Goal: Transaction & Acquisition: Purchase product/service

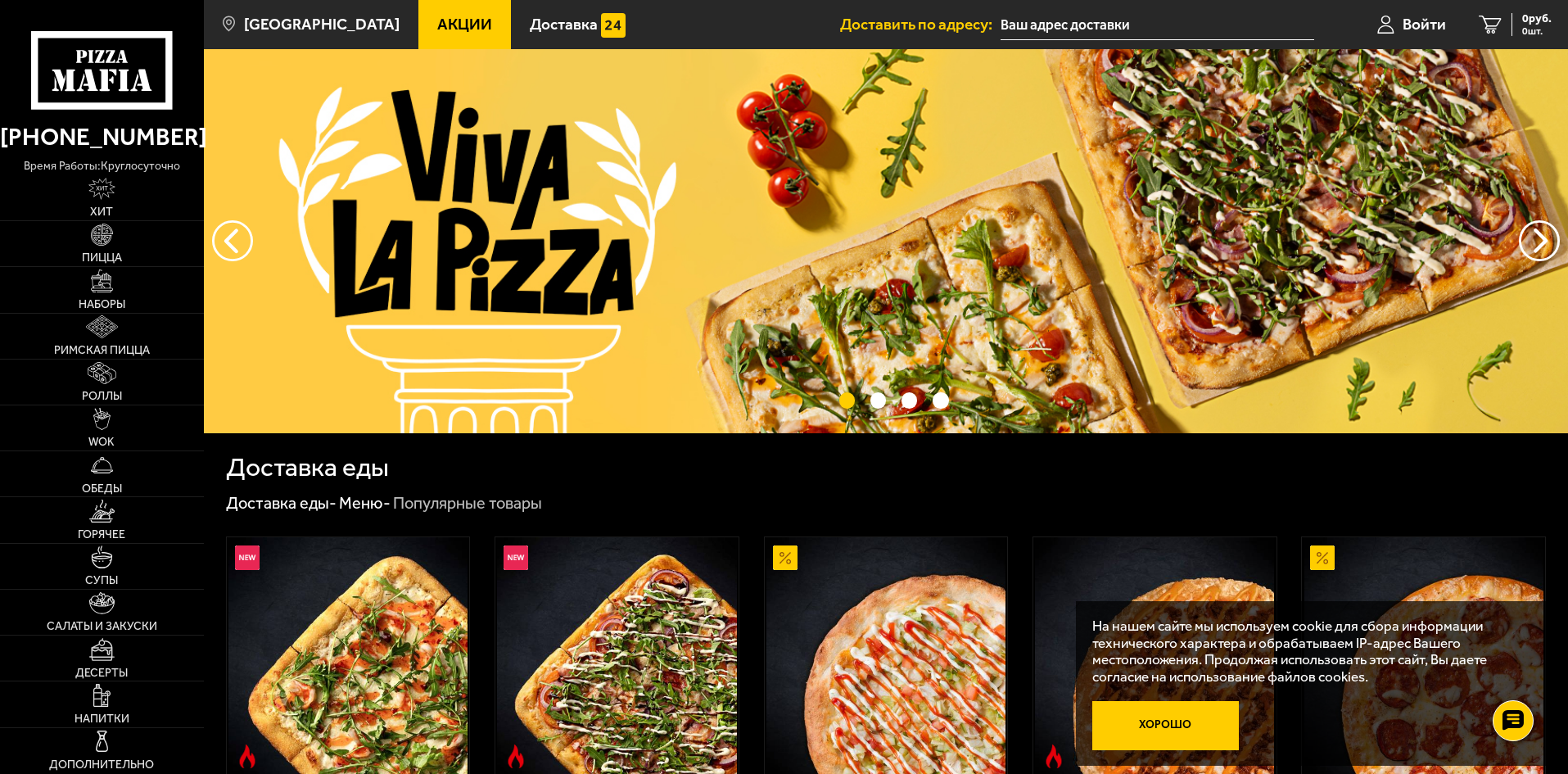
click at [1191, 715] on button "Хорошо" at bounding box center [1167, 725] width 148 height 50
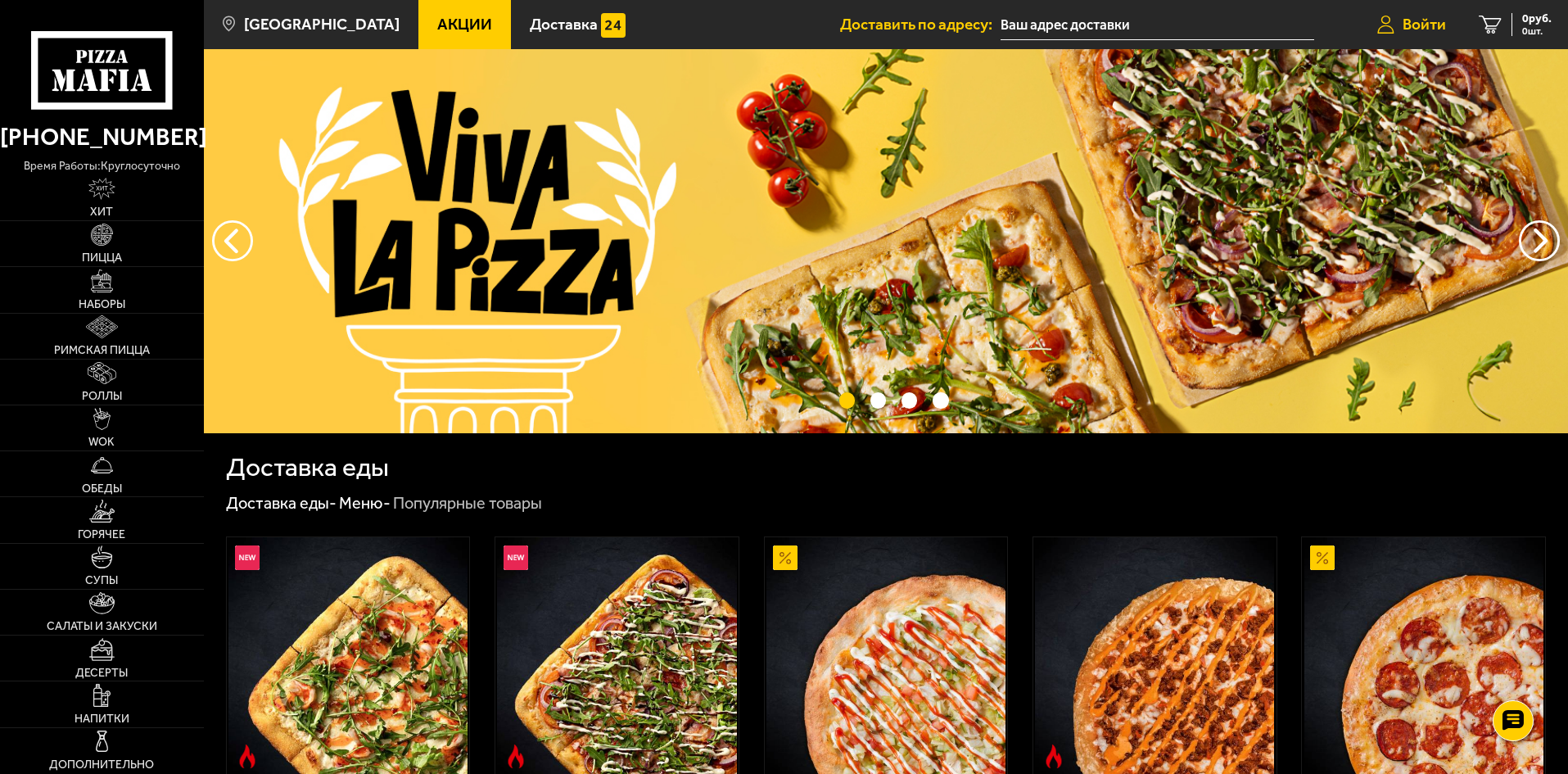
click at [1439, 25] on span "Войти" at bounding box center [1424, 24] width 44 height 16
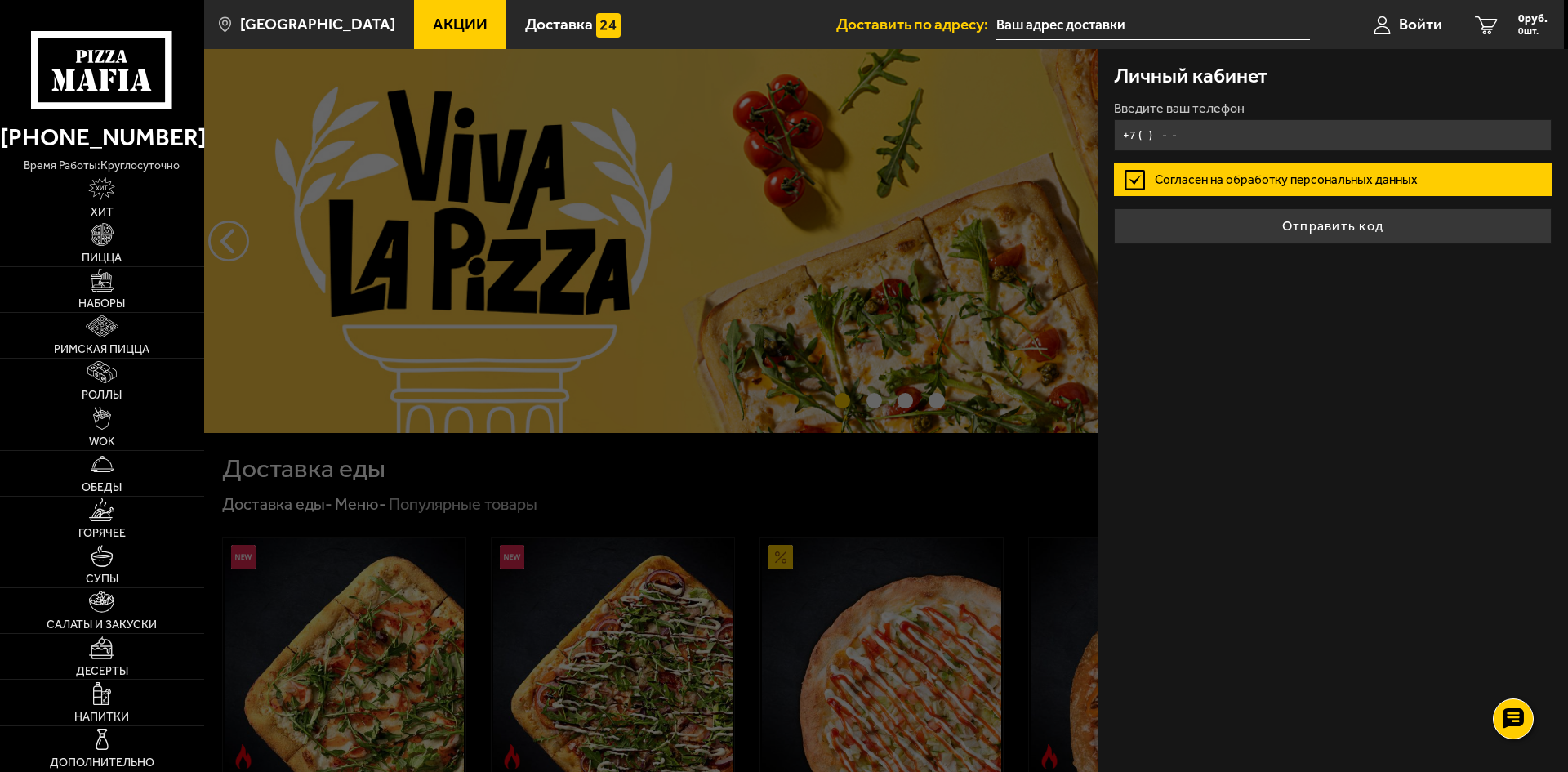
click at [1223, 143] on input "+7 ( ) - -" at bounding box center [1333, 135] width 438 height 32
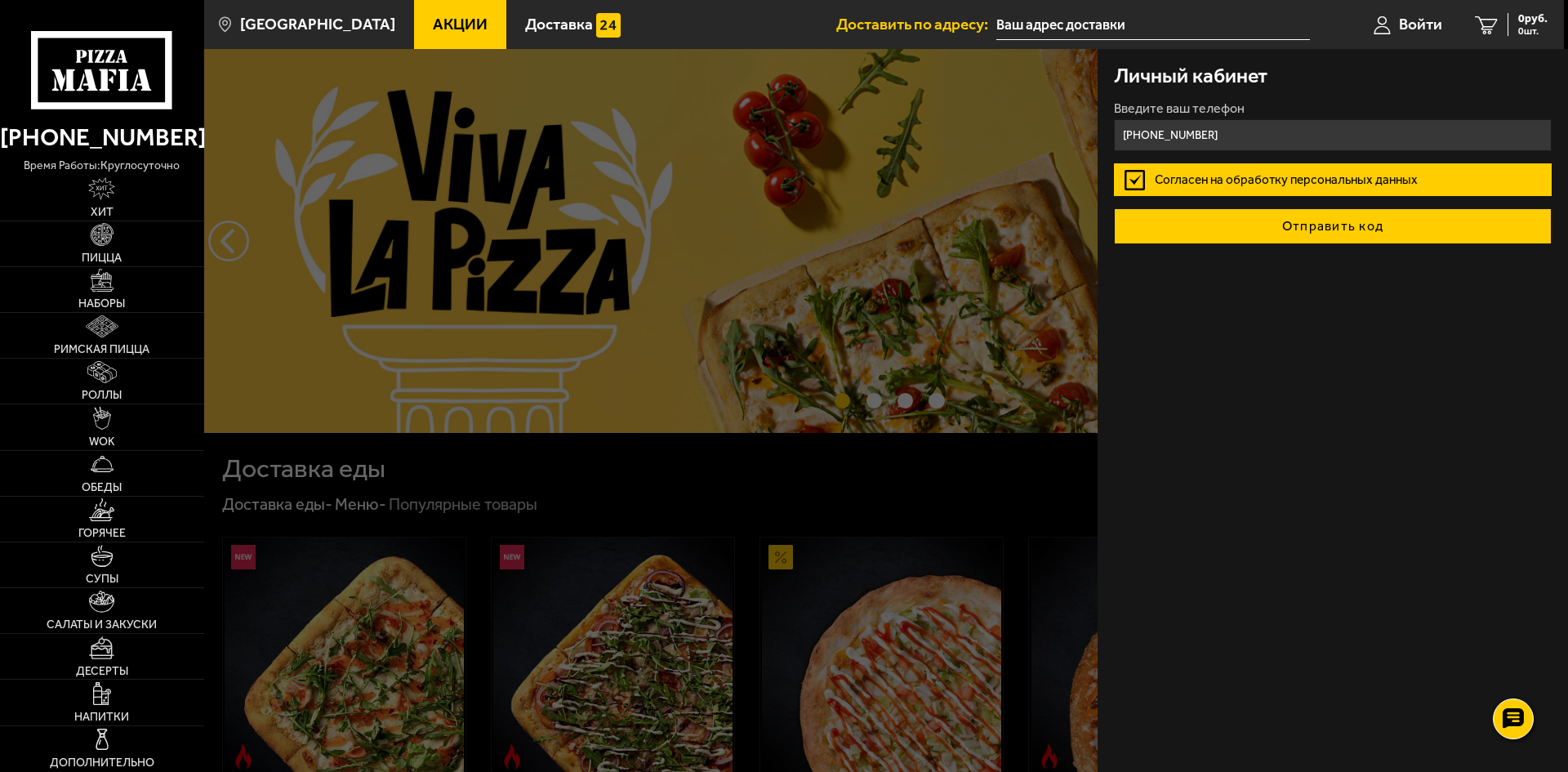
type input "+7 (963) 340-49-69"
click at [1246, 227] on button "Отправить код" at bounding box center [1333, 226] width 438 height 36
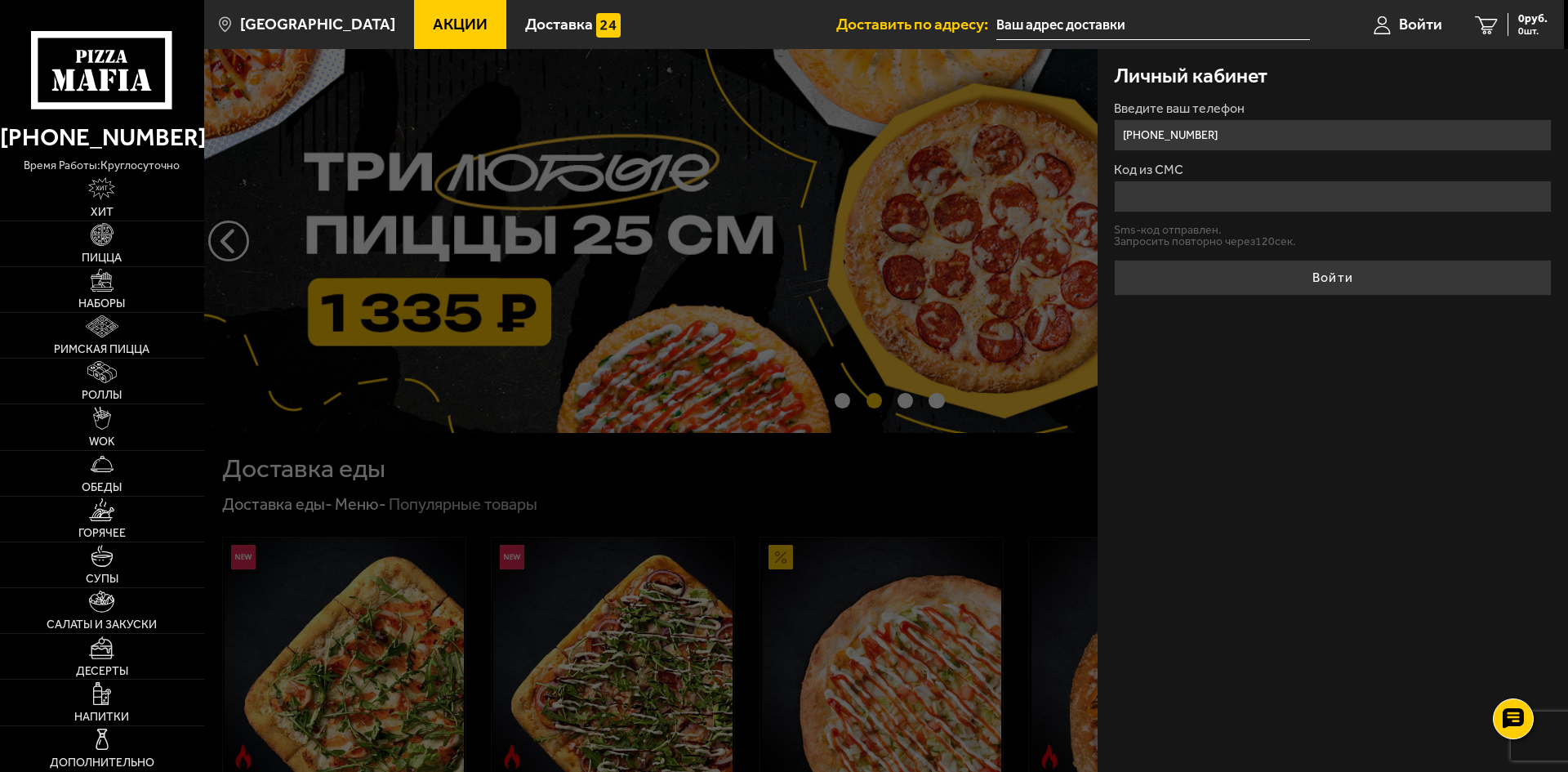
click at [1207, 198] on input "Код из СМС" at bounding box center [1333, 196] width 438 height 32
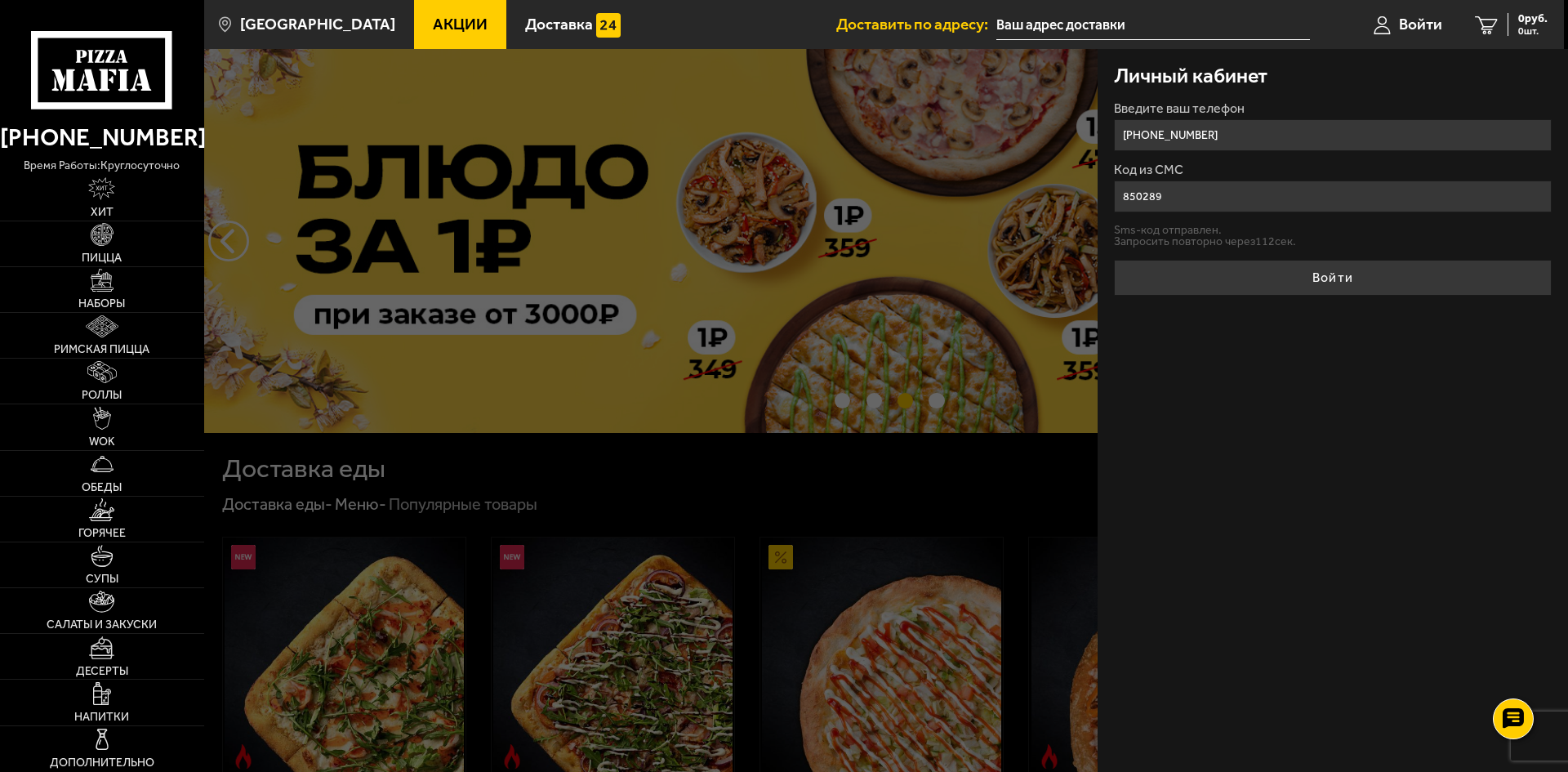
type input "850289"
click at [1114, 260] on button "Войти" at bounding box center [1333, 277] width 438 height 36
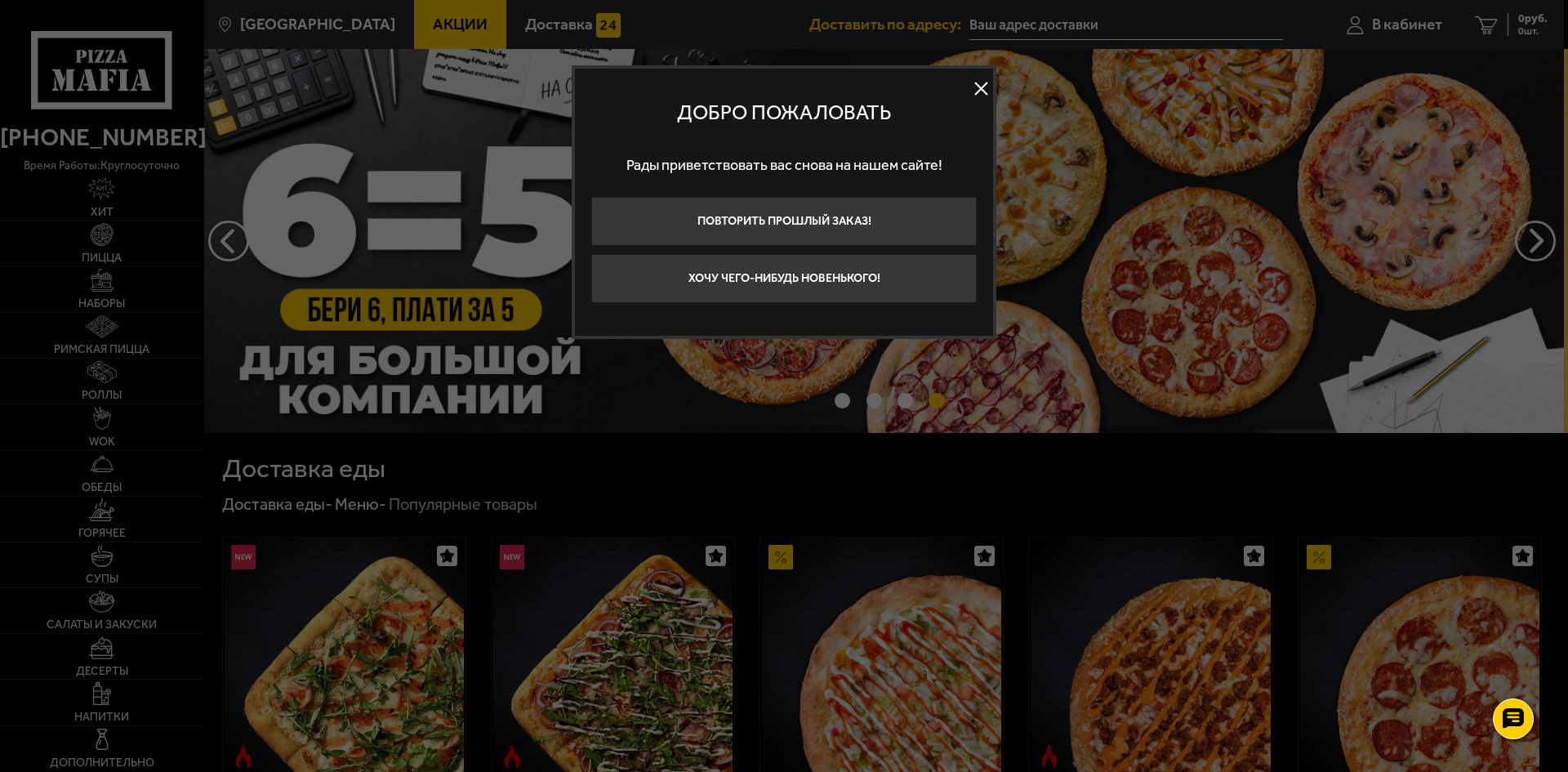
click at [970, 87] on button at bounding box center [980, 88] width 24 height 24
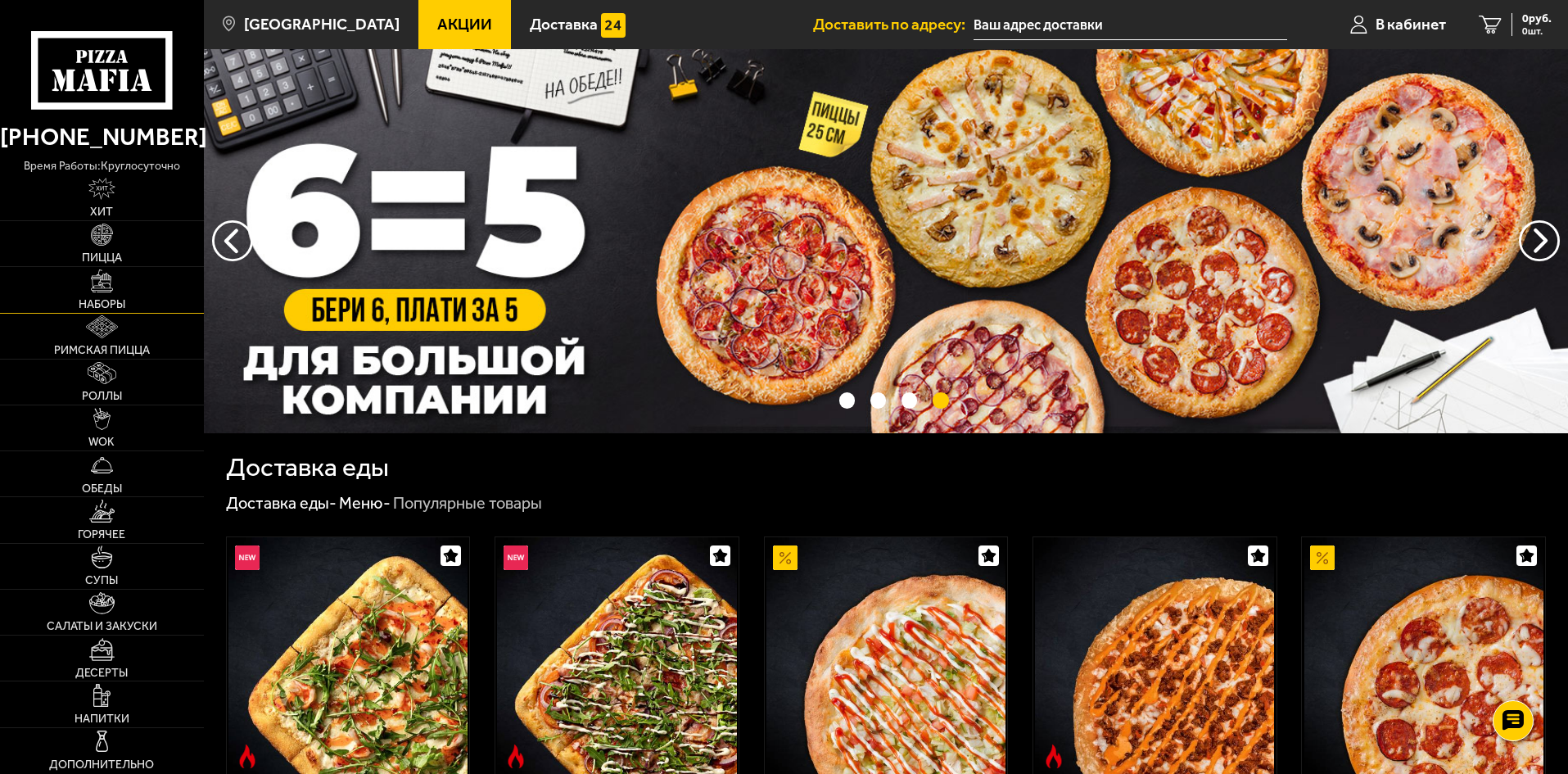
click at [98, 292] on link "Наборы" at bounding box center [102, 289] width 204 height 45
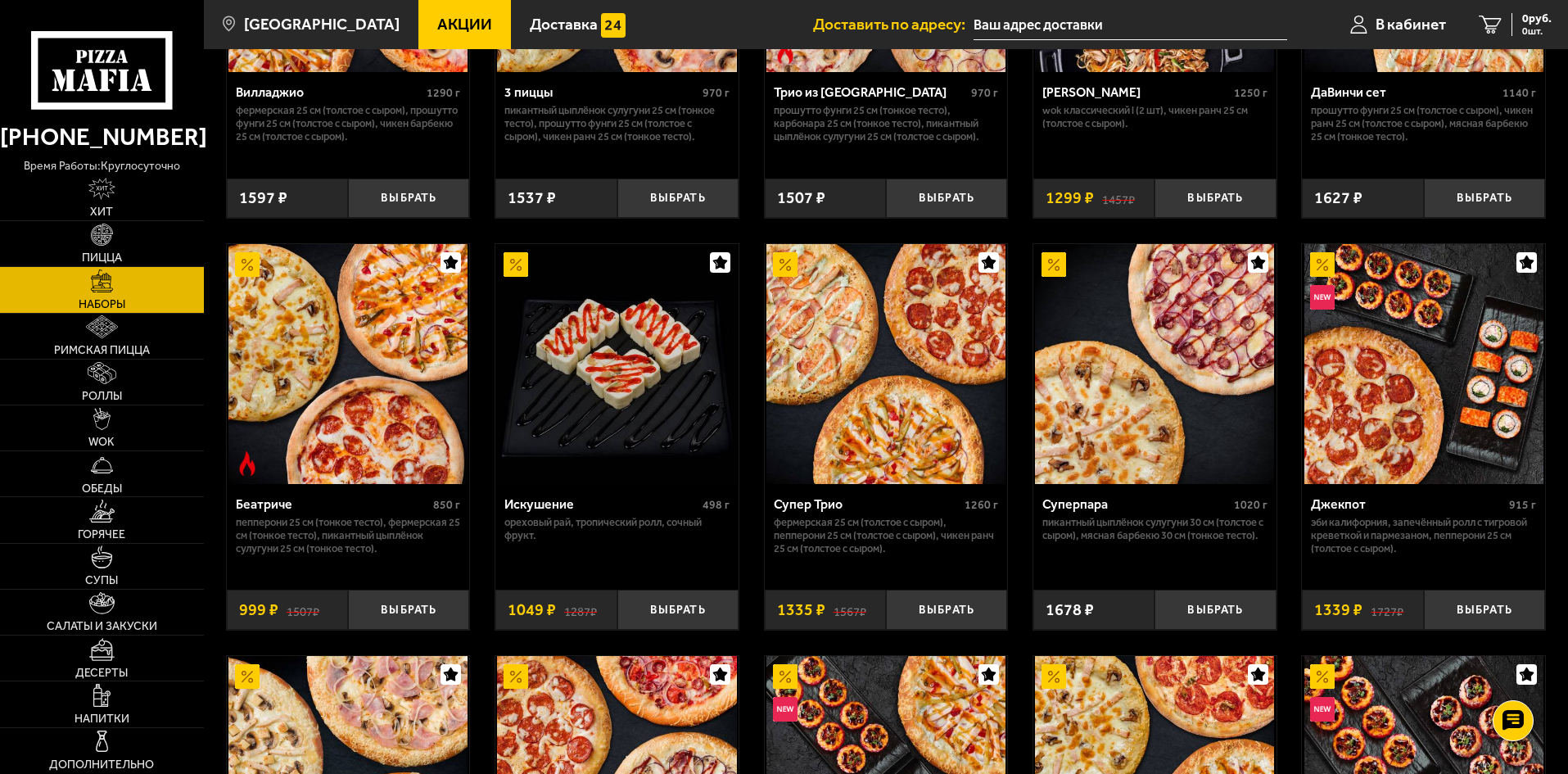
scroll to position [1064, 0]
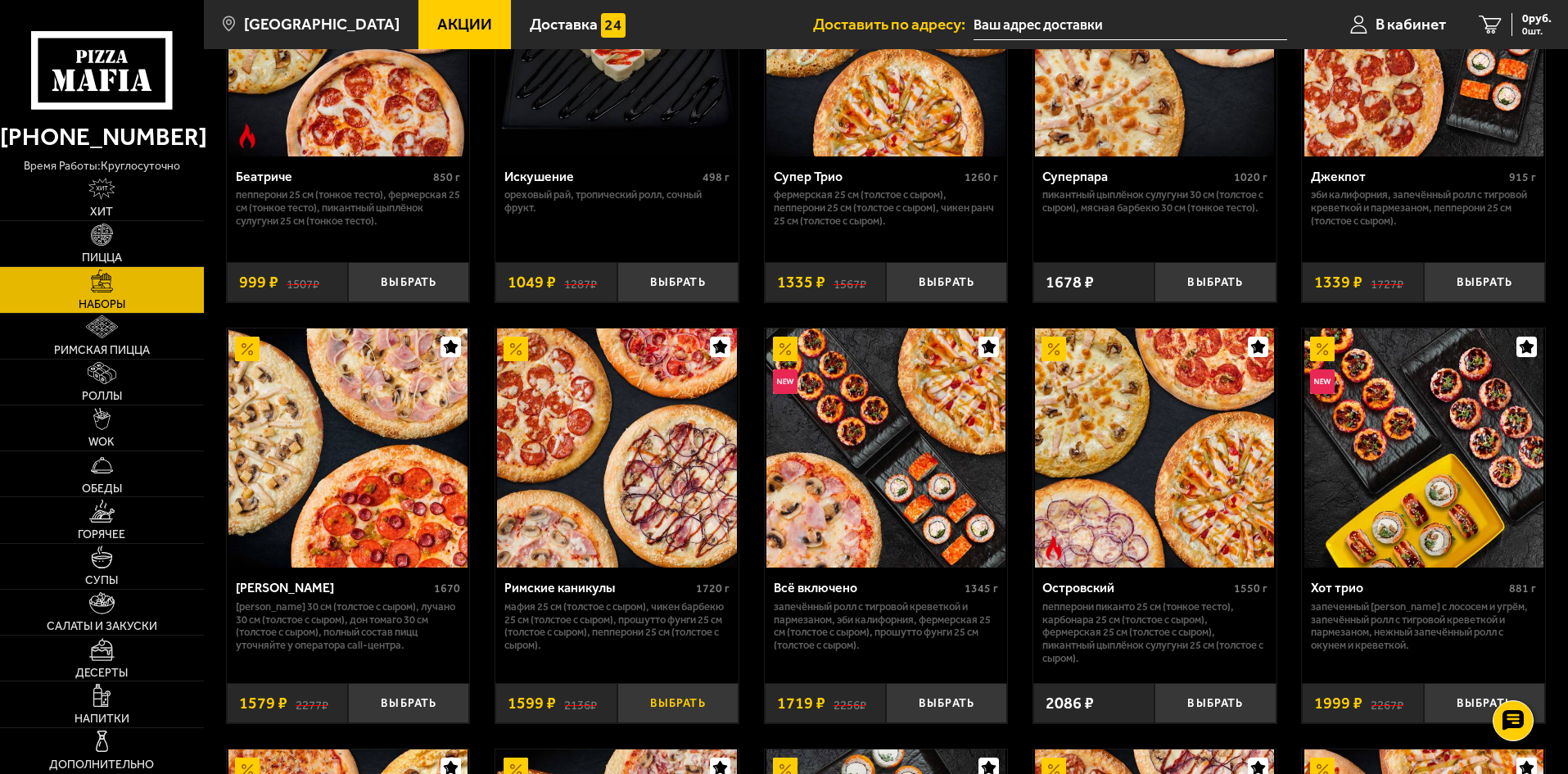
click at [690, 702] on button "Выбрать" at bounding box center [678, 702] width 121 height 40
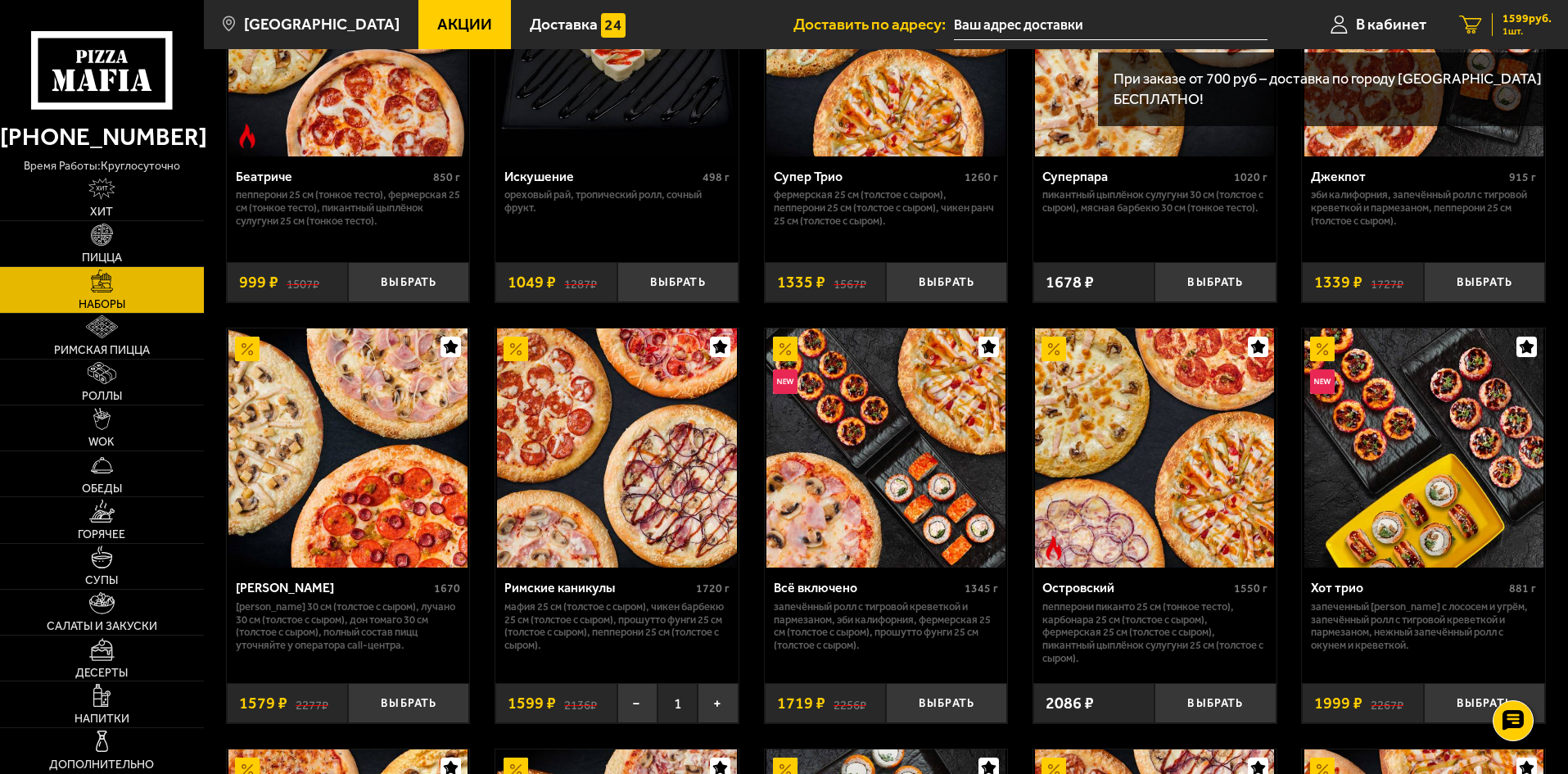
click at [1476, 18] on icon "1" at bounding box center [1471, 24] width 23 height 18
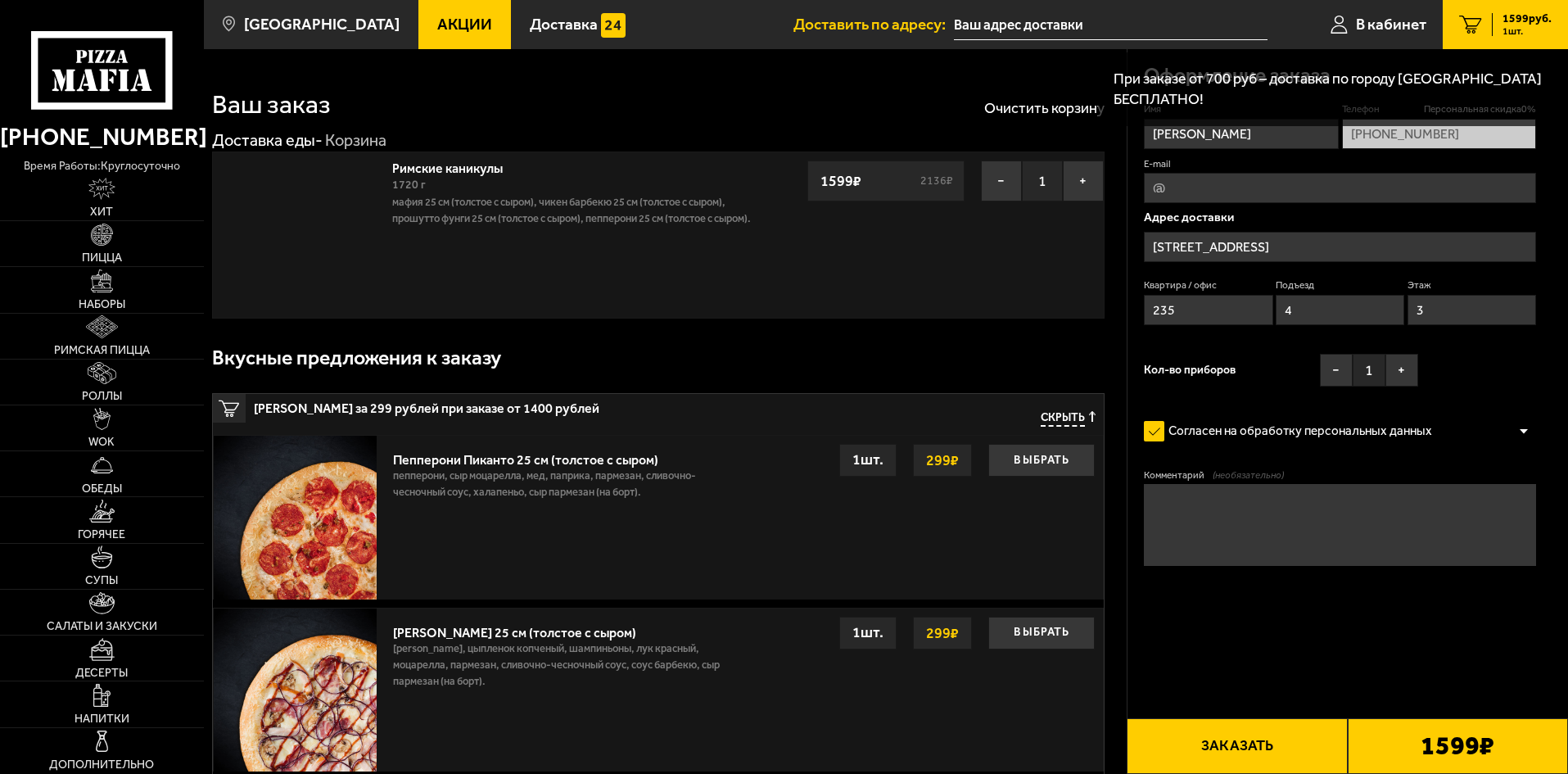
type input "улица Орджоникидзе, 55"
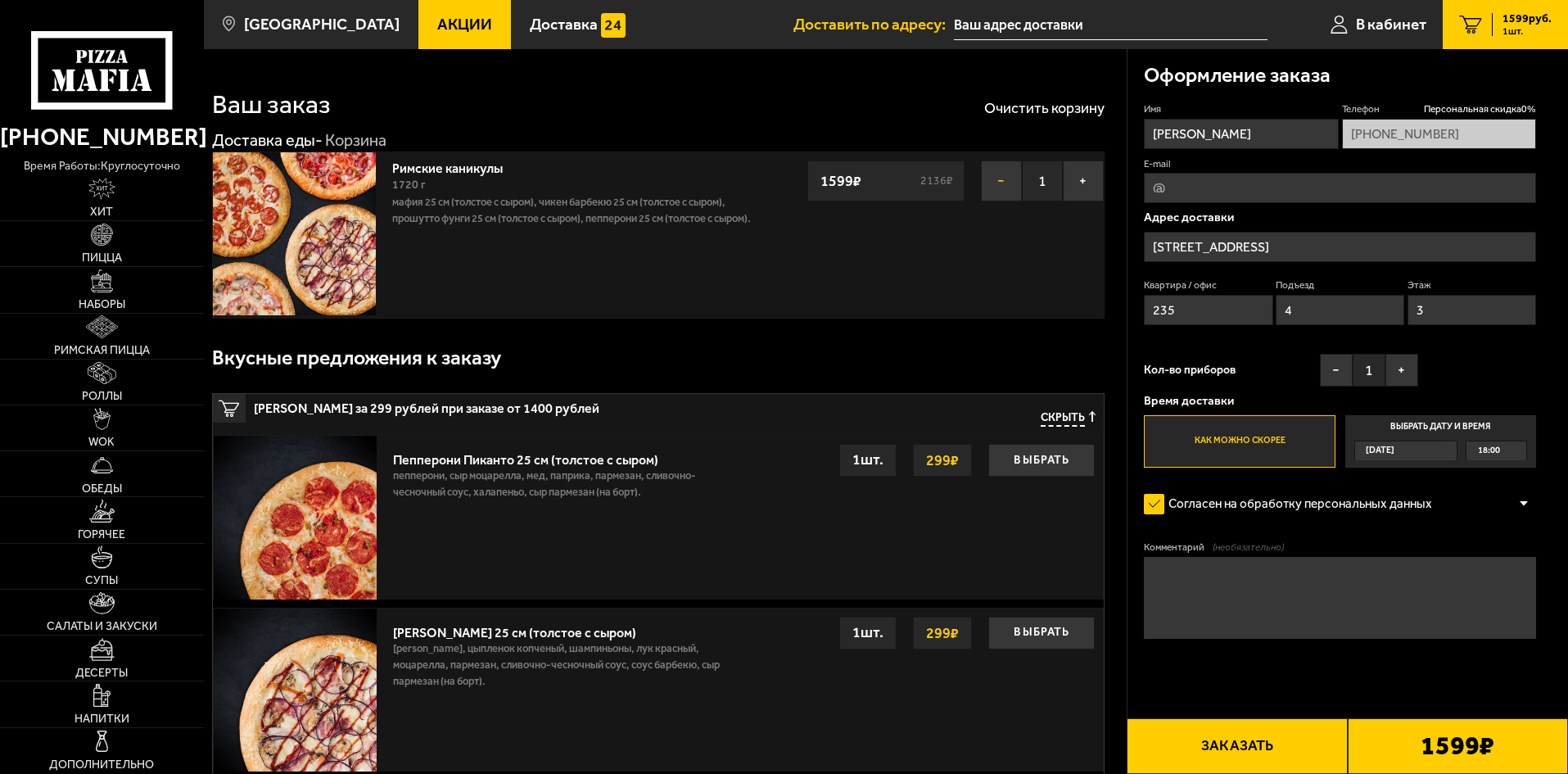
click at [1004, 179] on button "−" at bounding box center [1002, 181] width 41 height 41
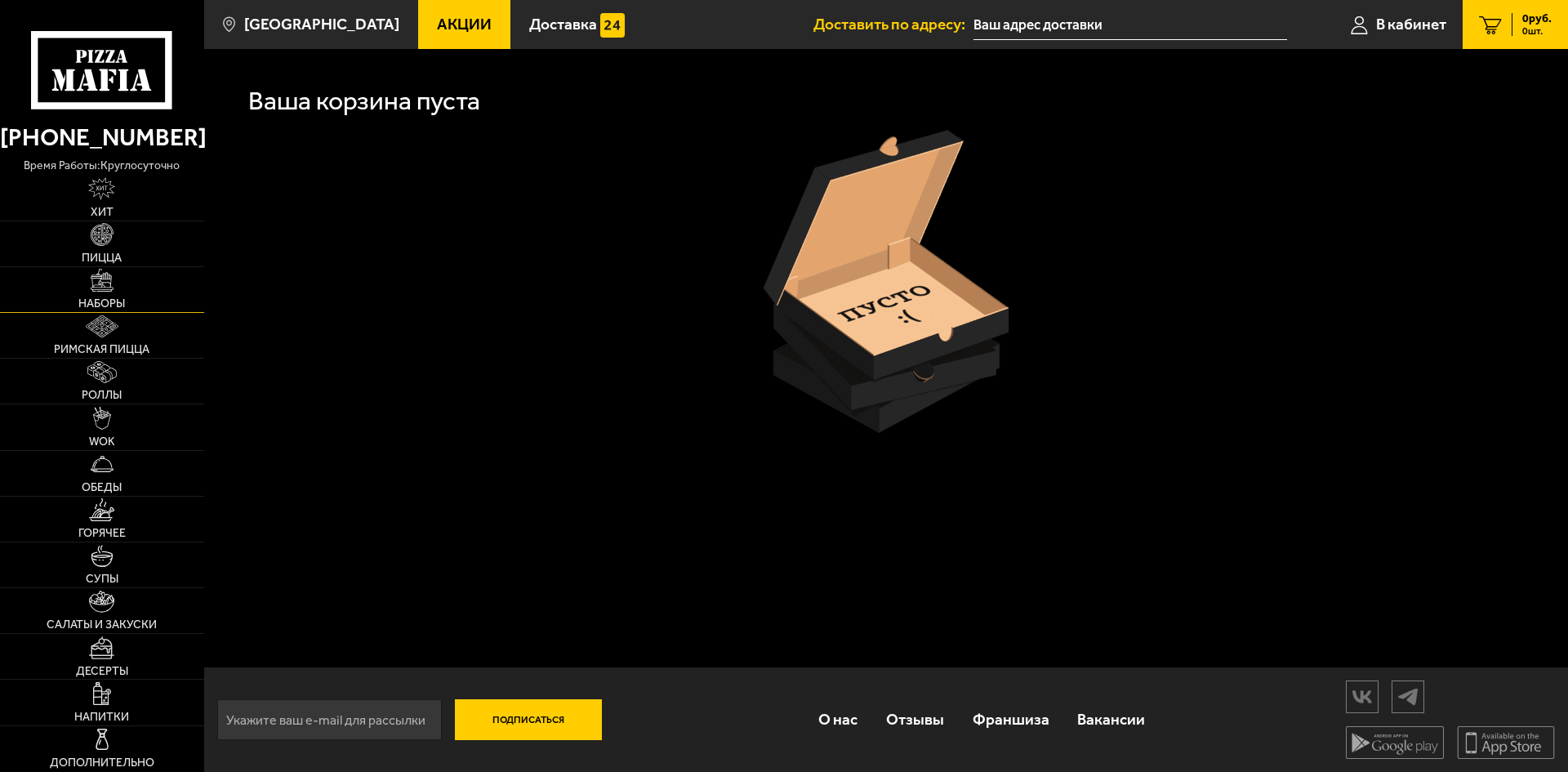
click at [102, 276] on img at bounding box center [103, 280] width 23 height 23
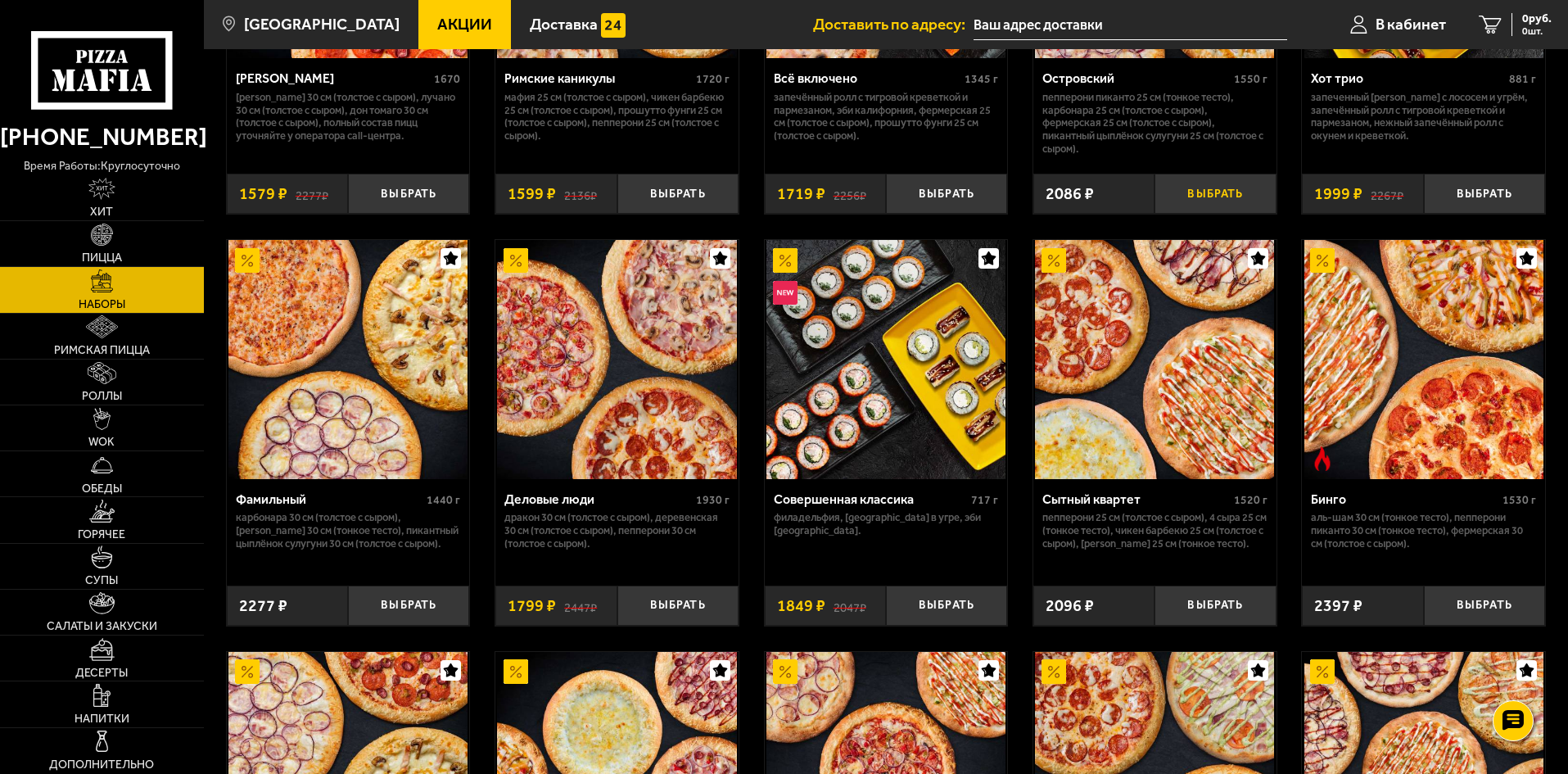
scroll to position [1637, 0]
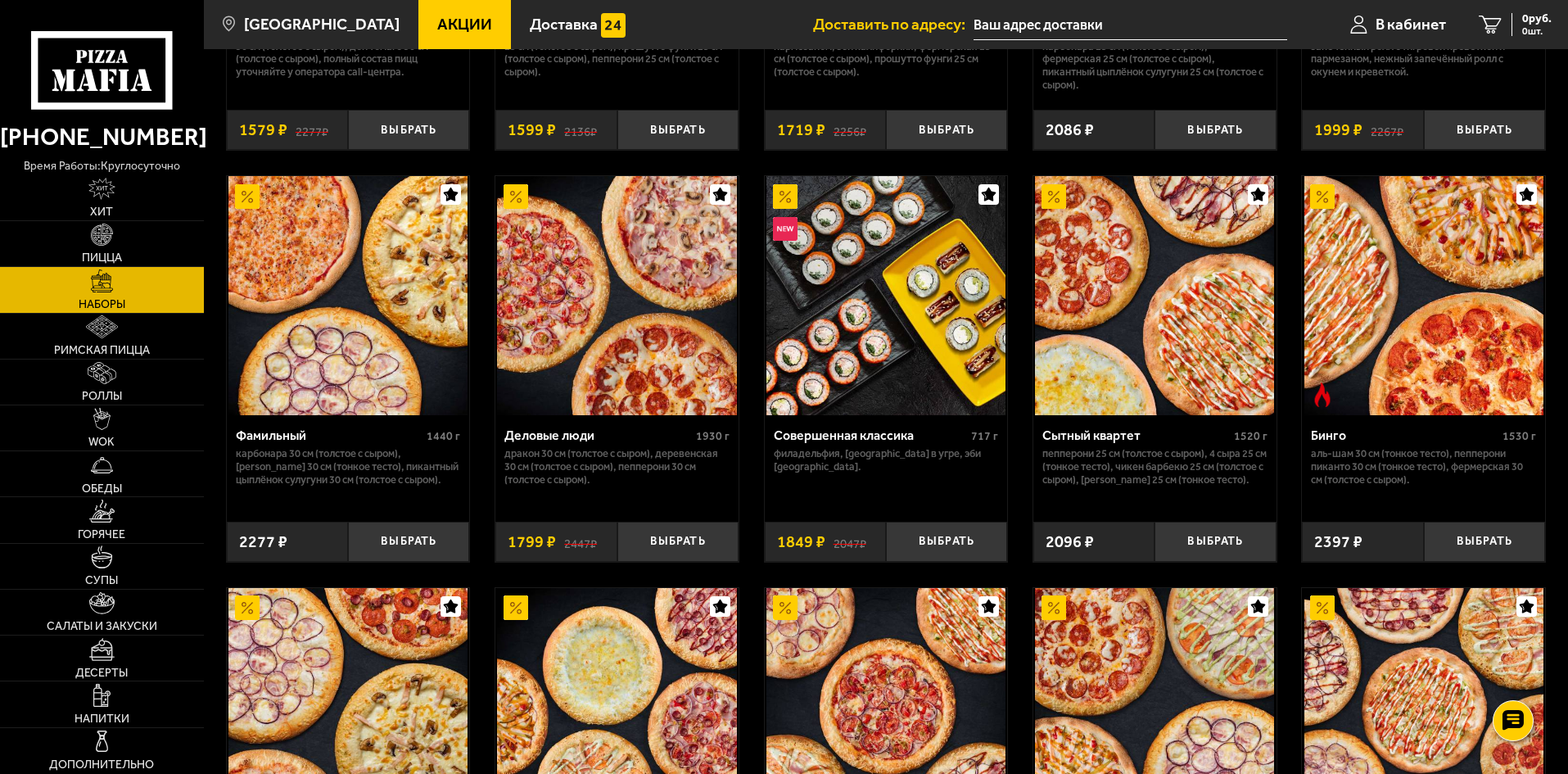
click at [1150, 403] on img at bounding box center [1155, 295] width 239 height 239
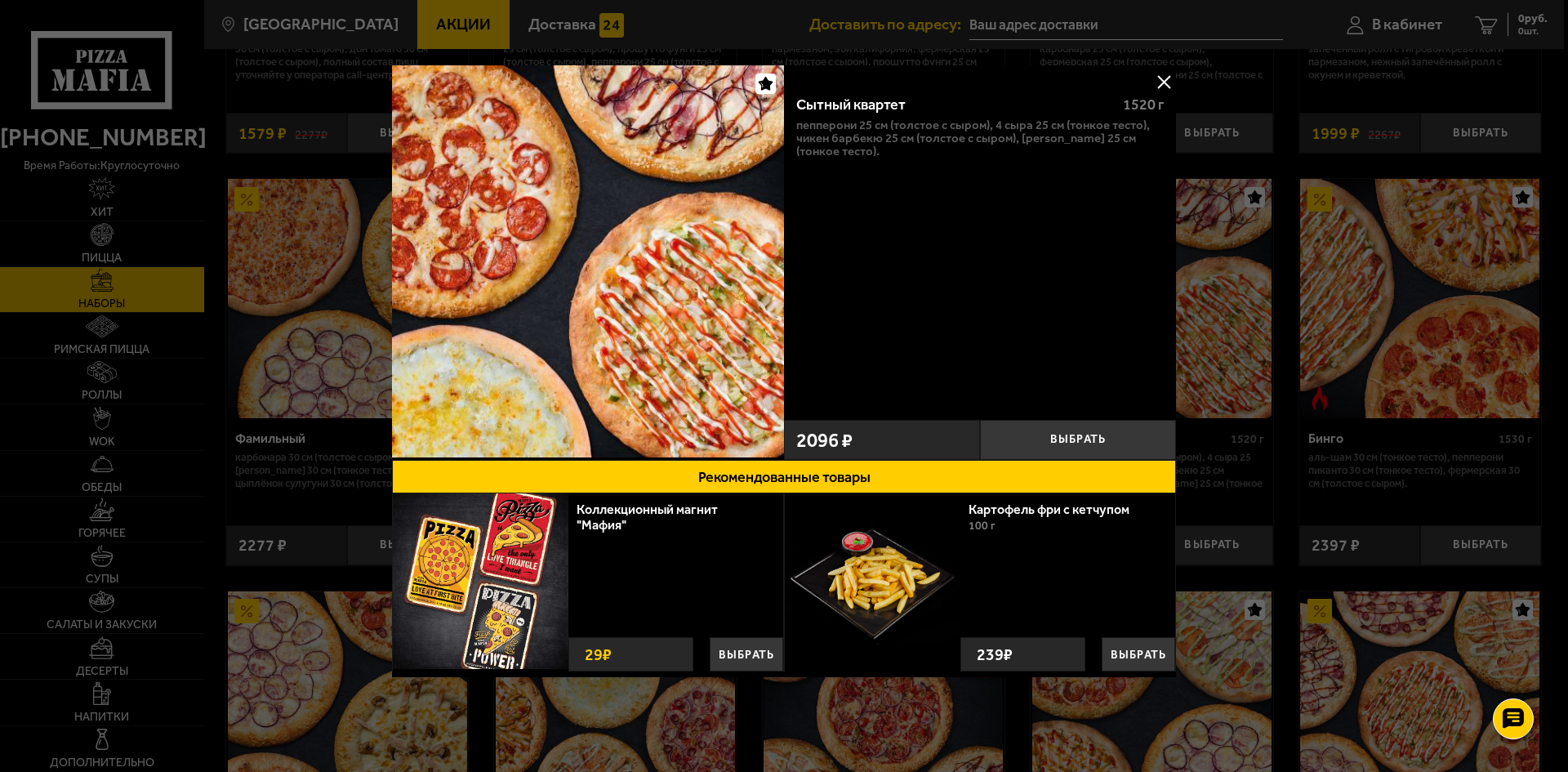
click at [1224, 305] on div at bounding box center [784, 386] width 1568 height 772
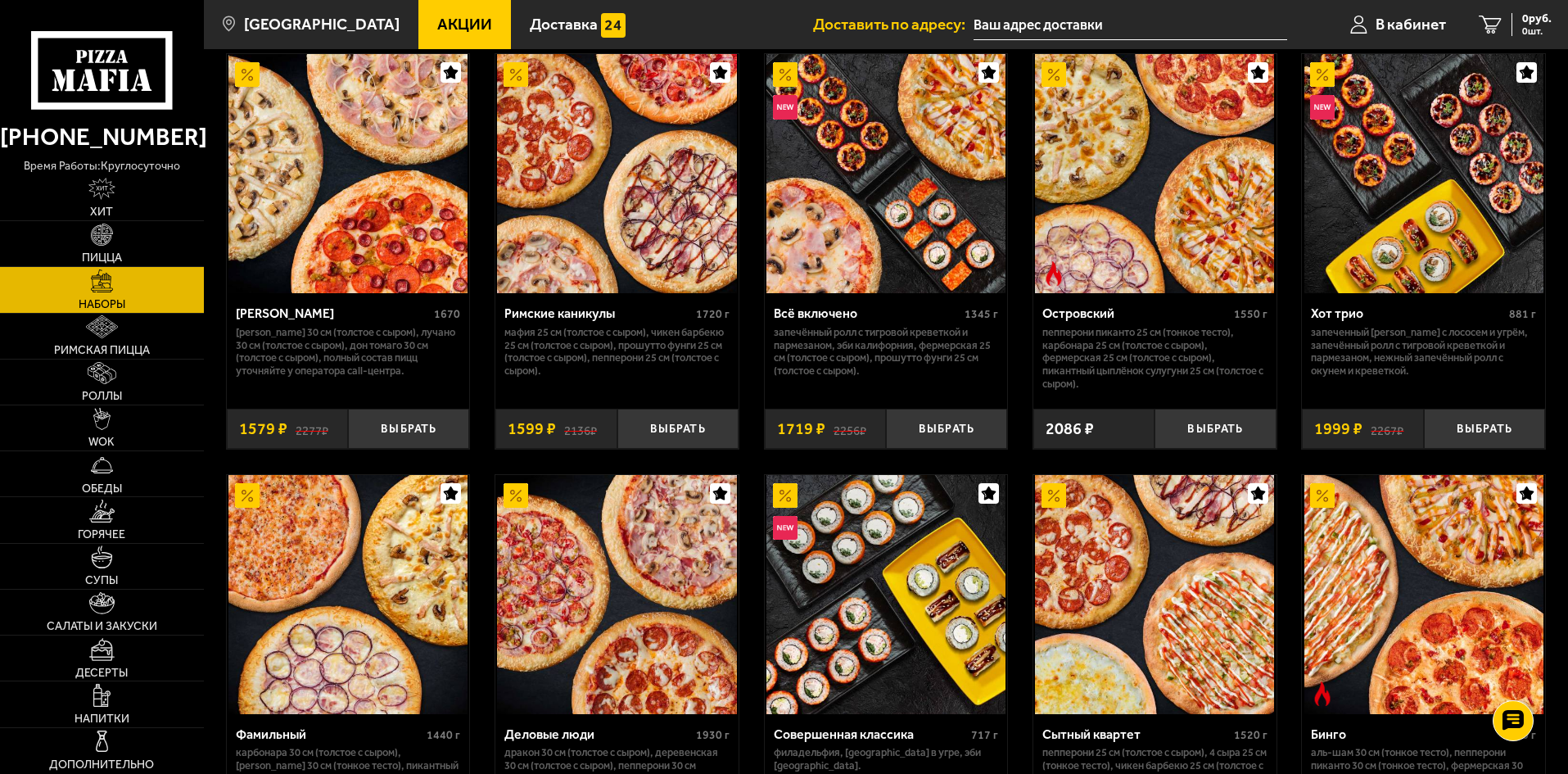
scroll to position [1310, 0]
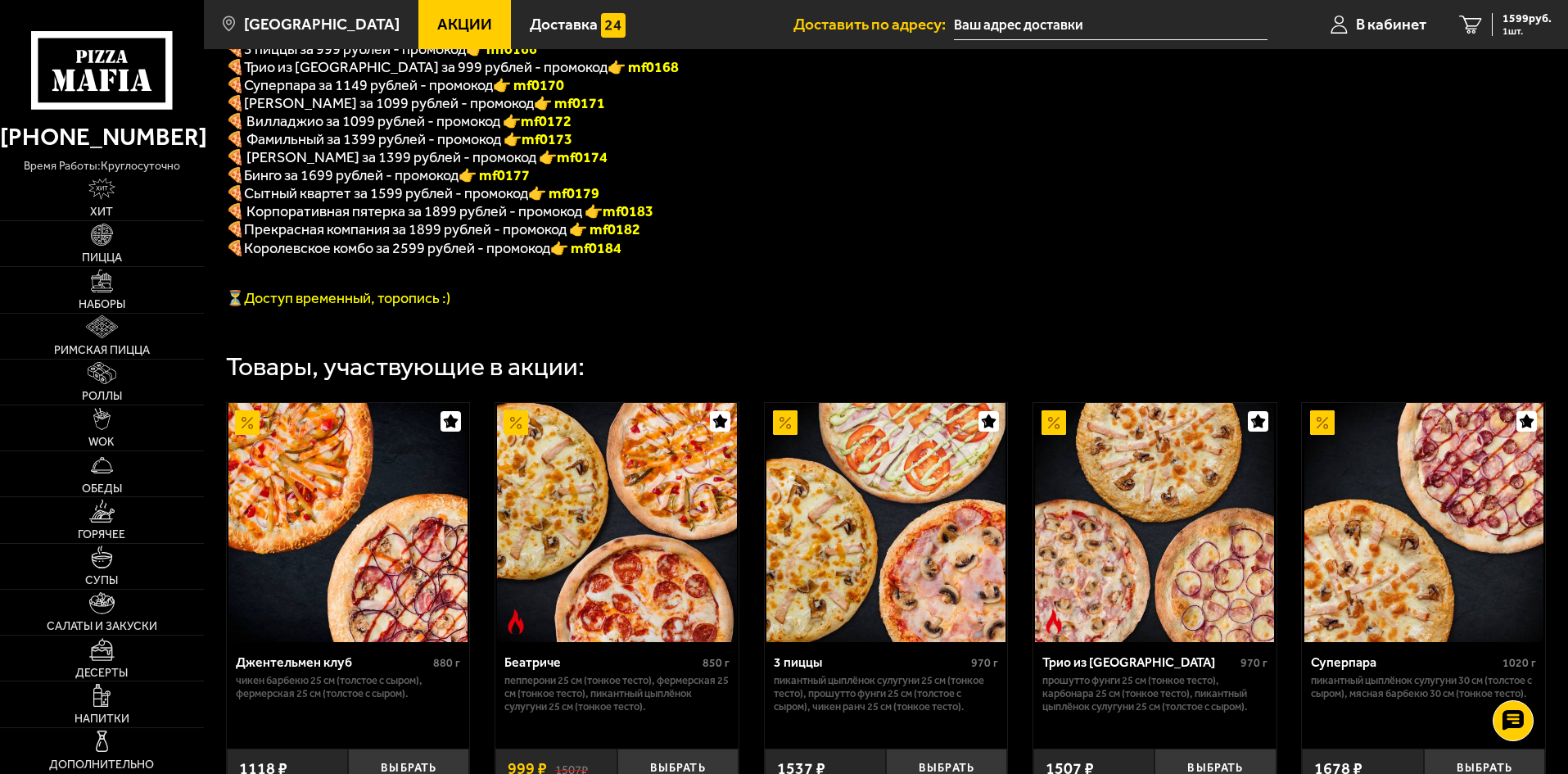
scroll to position [86, 0]
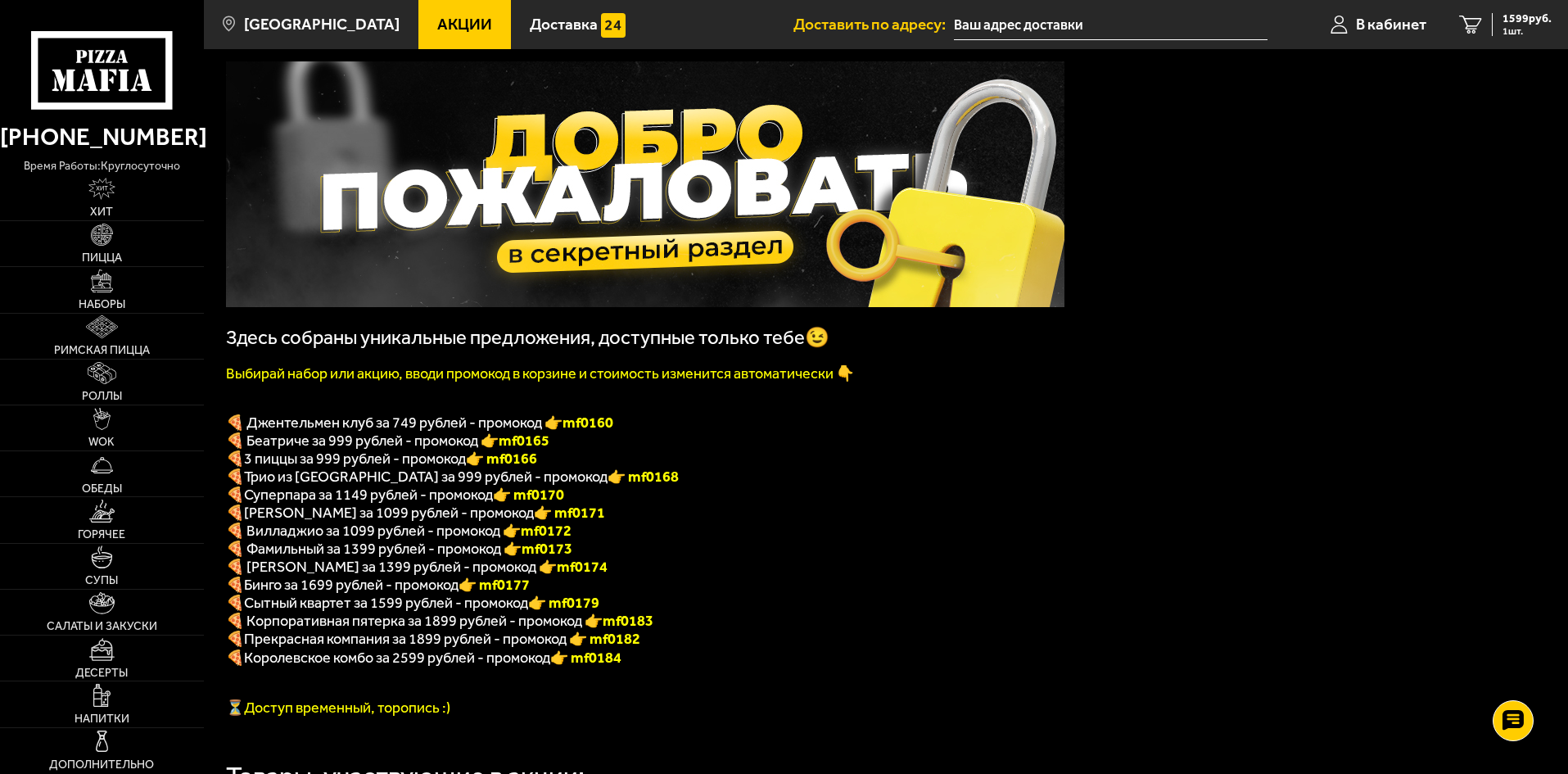
click at [563, 612] on b "👉 mf0179" at bounding box center [563, 602] width 71 height 18
copy b "f0179"
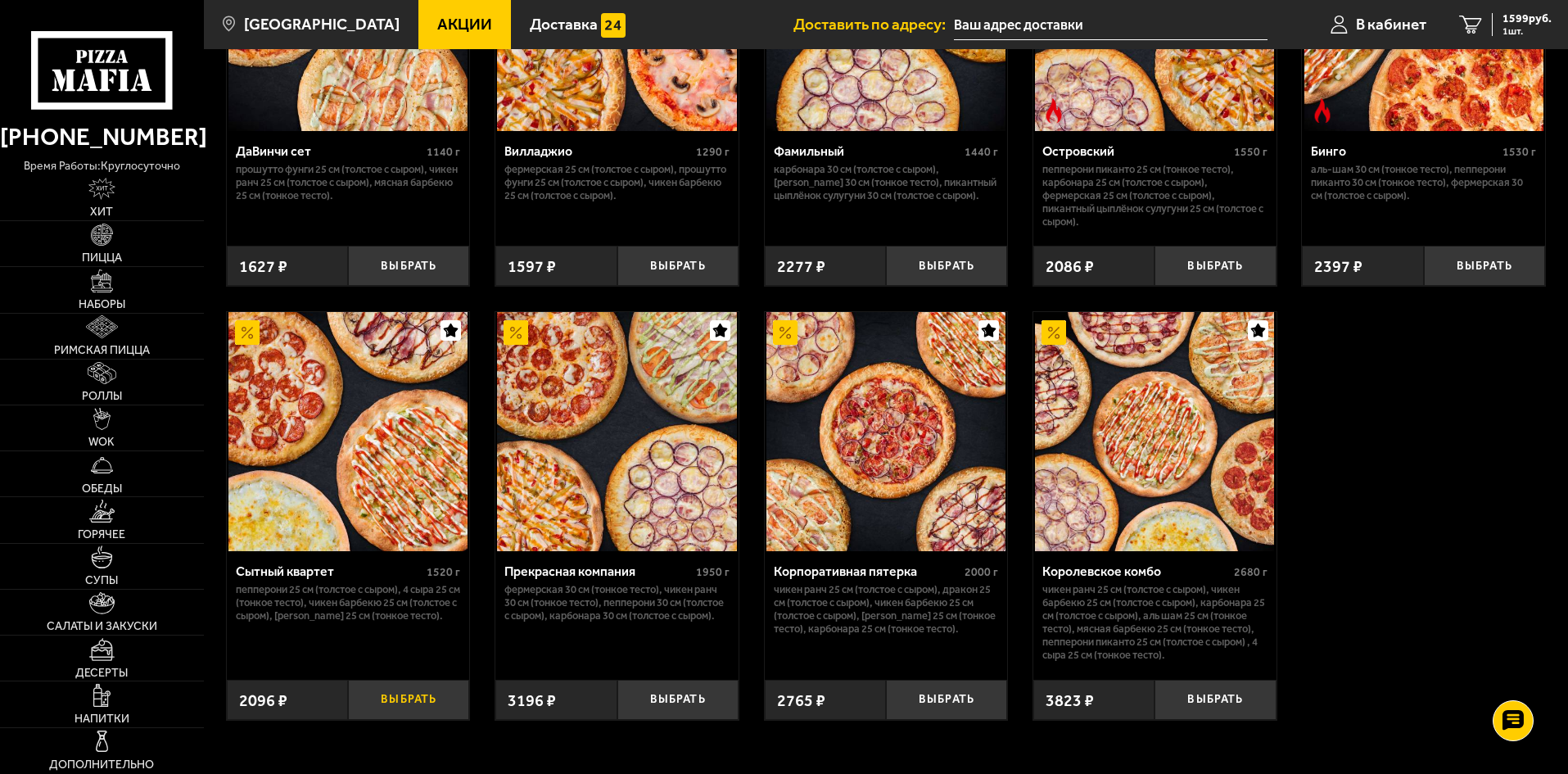
scroll to position [1560, 0]
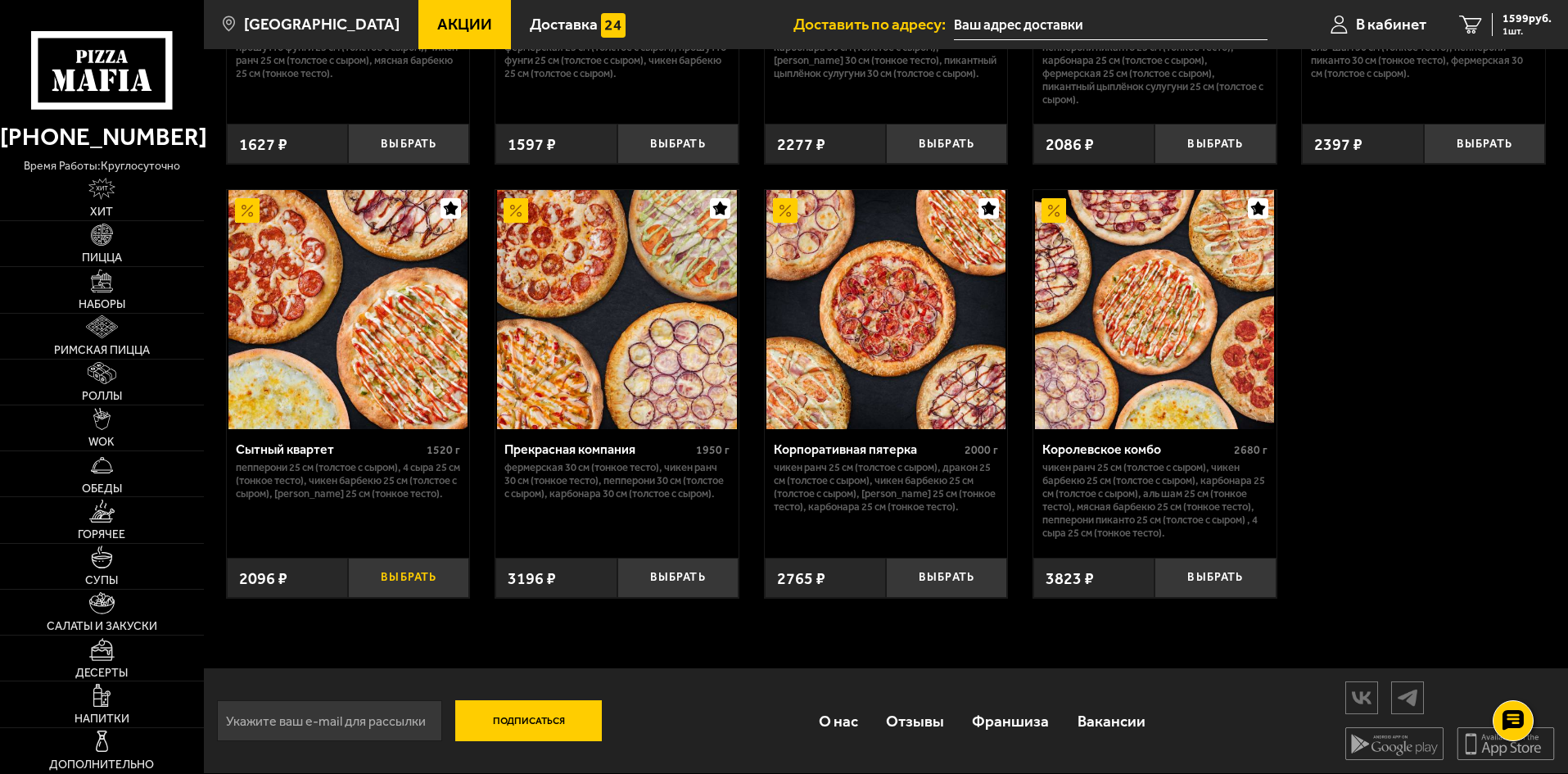
click at [410, 581] on button "Выбрать" at bounding box center [408, 577] width 121 height 40
click at [1476, 26] on icon "1" at bounding box center [1471, 24] width 23 height 18
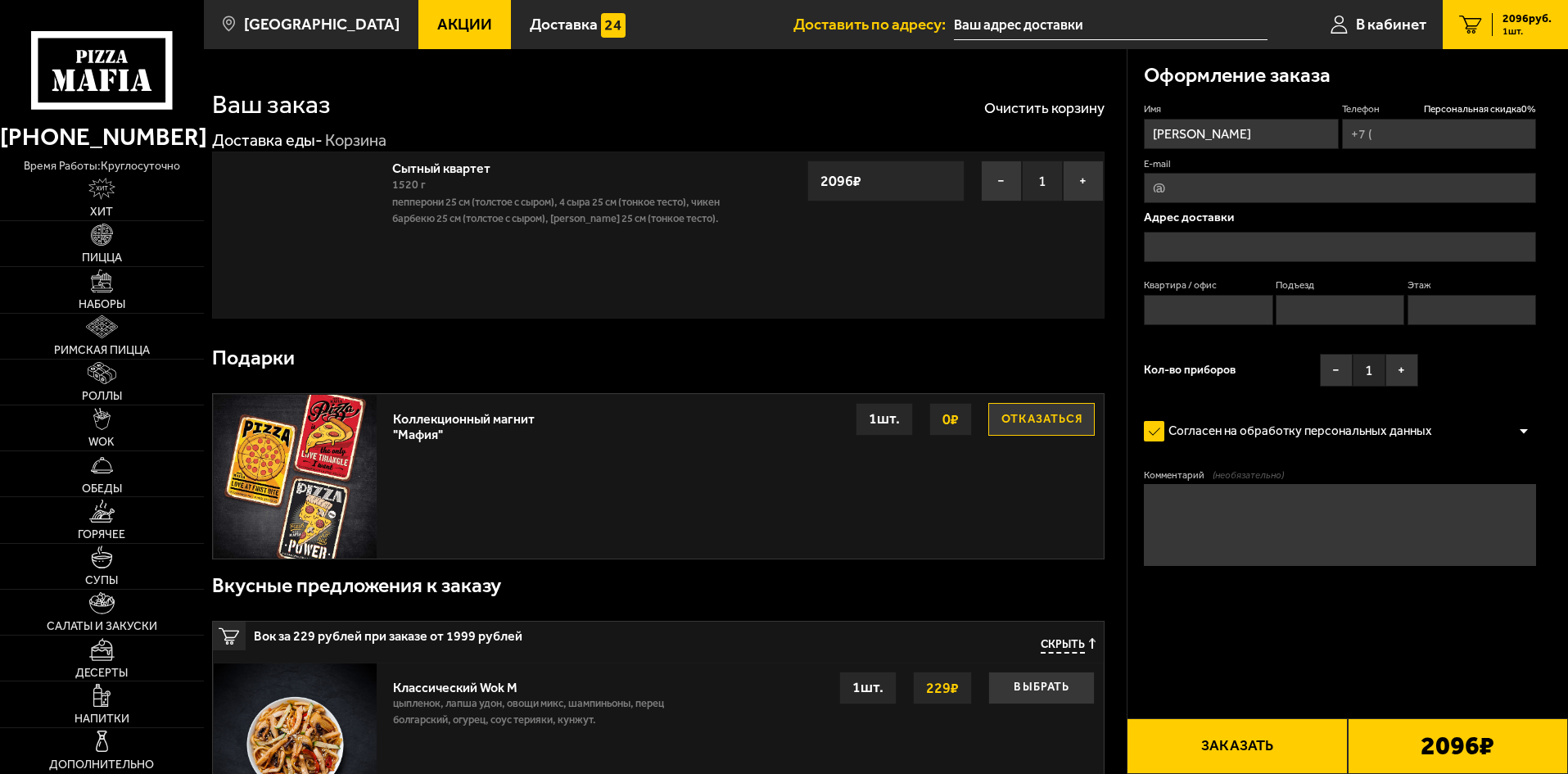
type input "+7 (963) 340-49-69"
type input "[STREET_ADDRESS]"
type input "235"
type input "4"
type input "3"
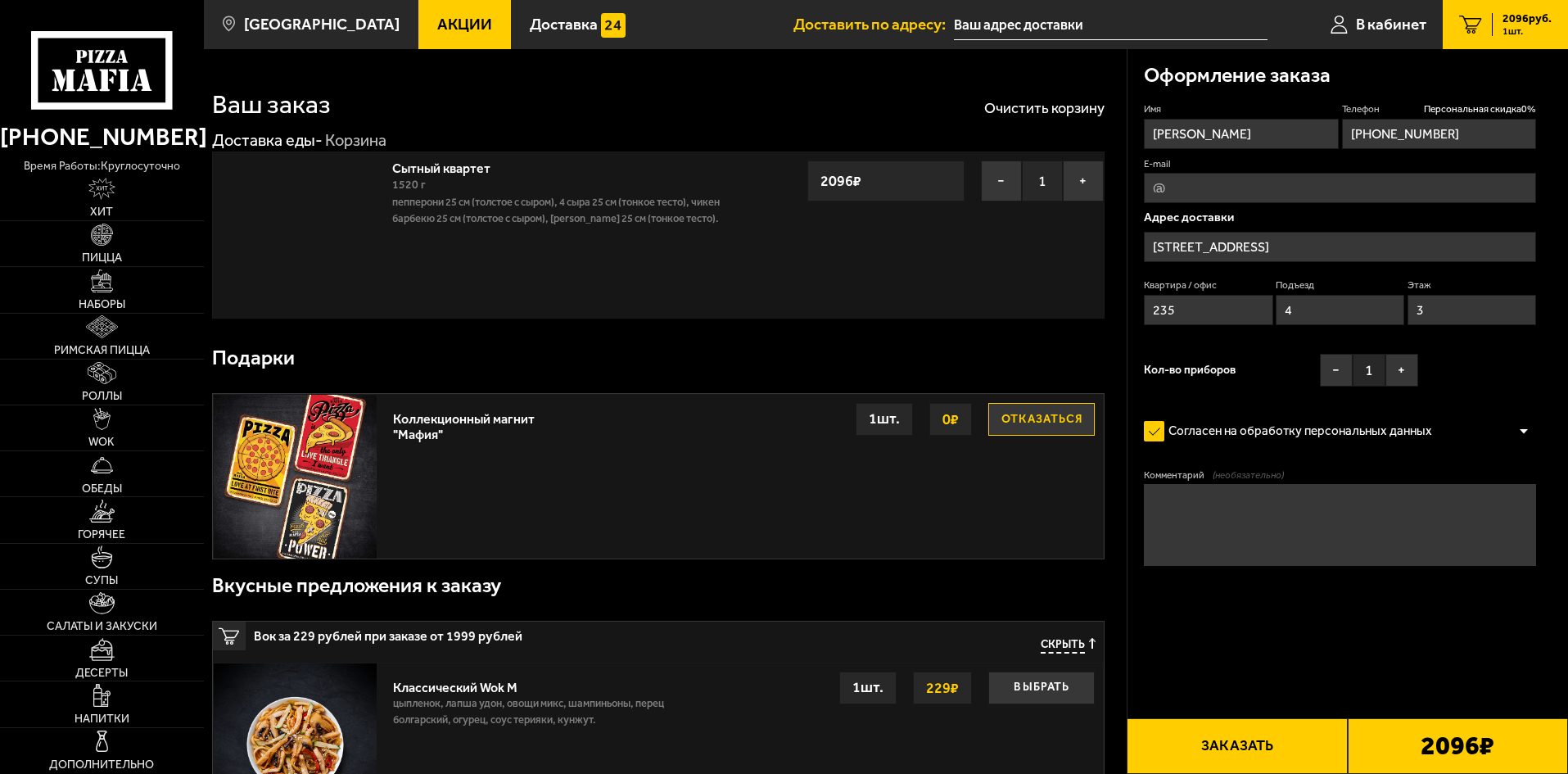
type input "улица Орджоникидзе, 55"
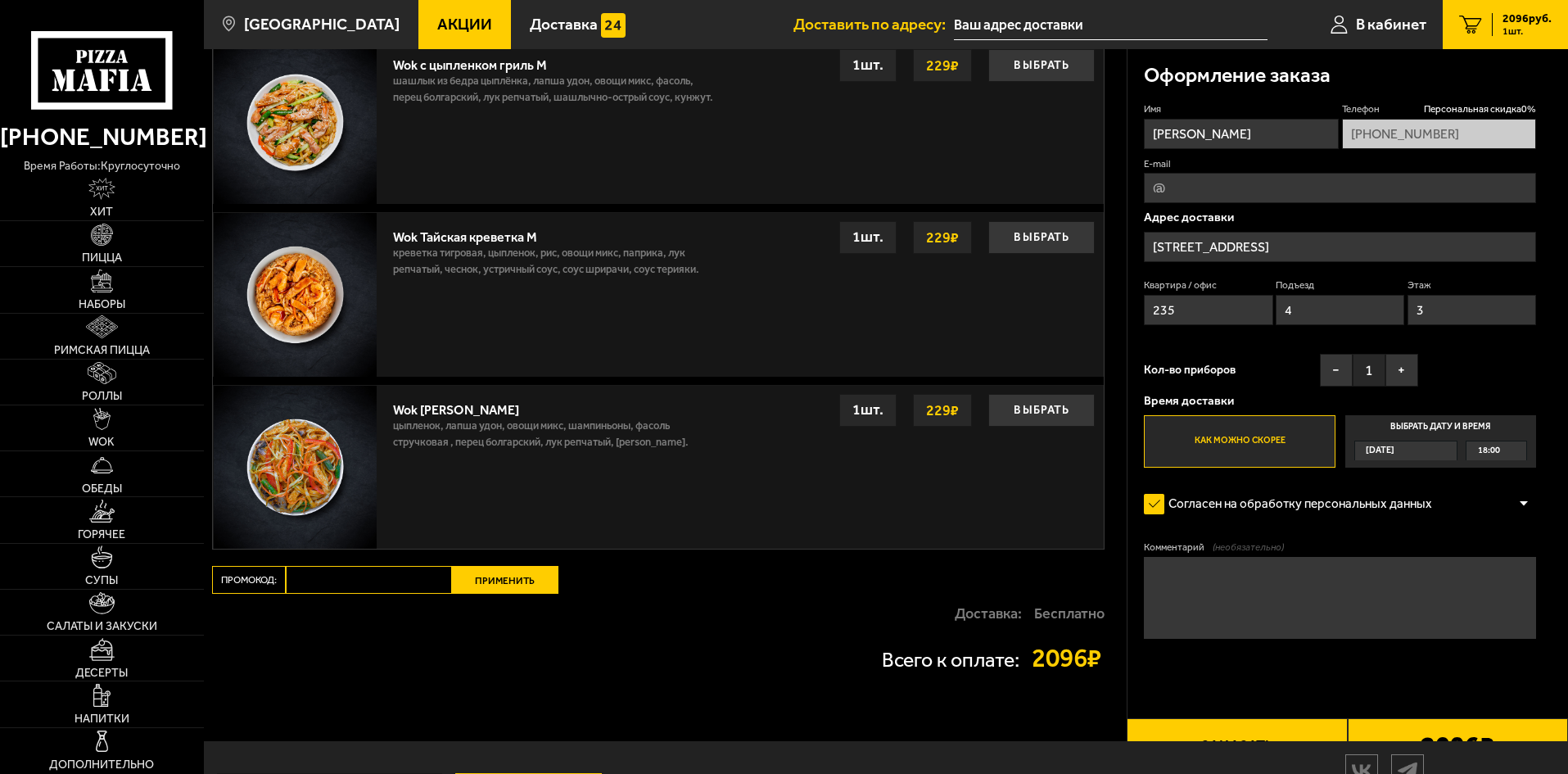
scroll to position [1215, 0]
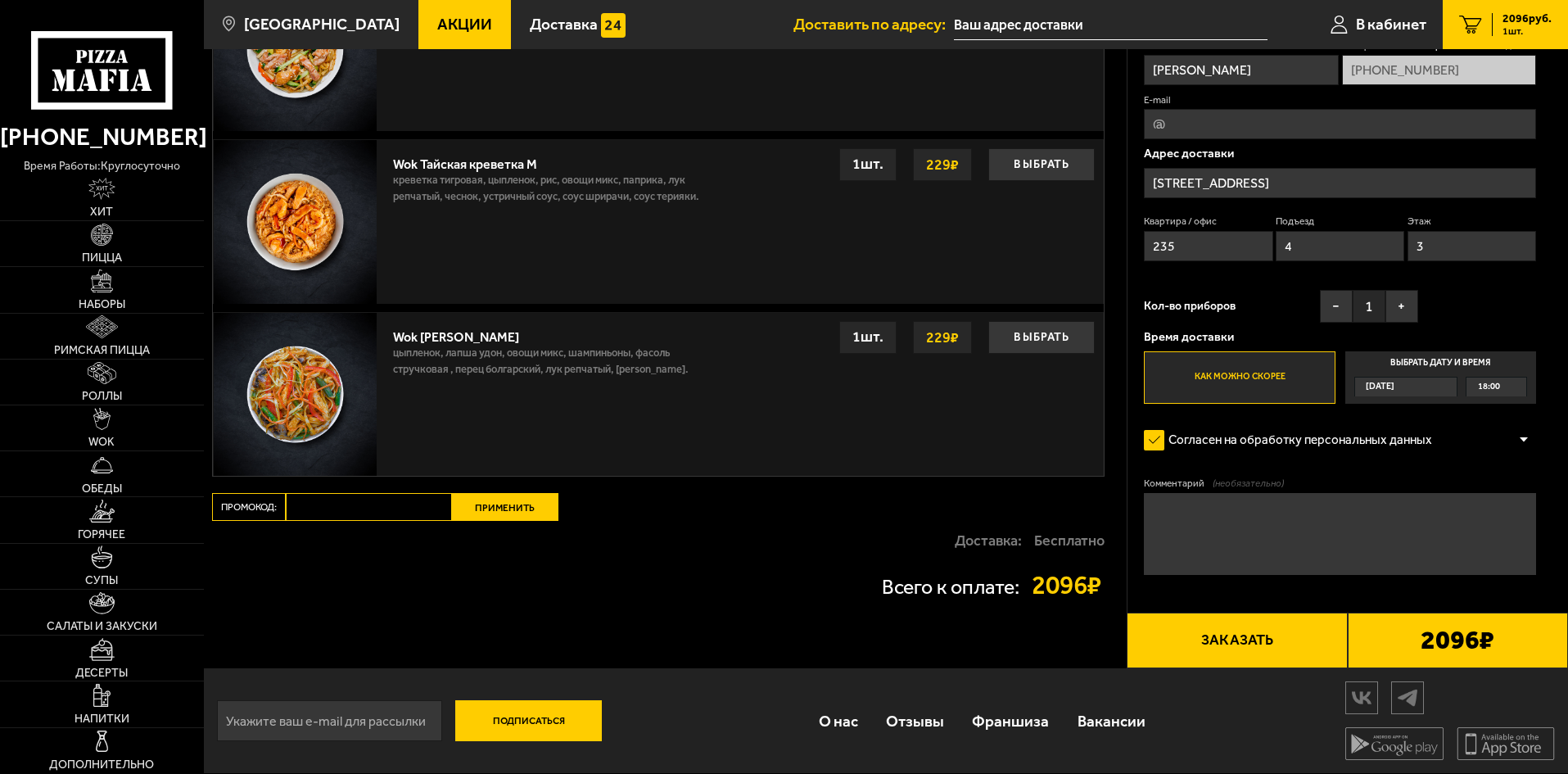
click at [374, 518] on input "Промокод:" at bounding box center [368, 507] width 166 height 28
paste input "mf0179"
type input "mf0179"
click at [512, 501] on button "Применить" at bounding box center [505, 507] width 107 height 28
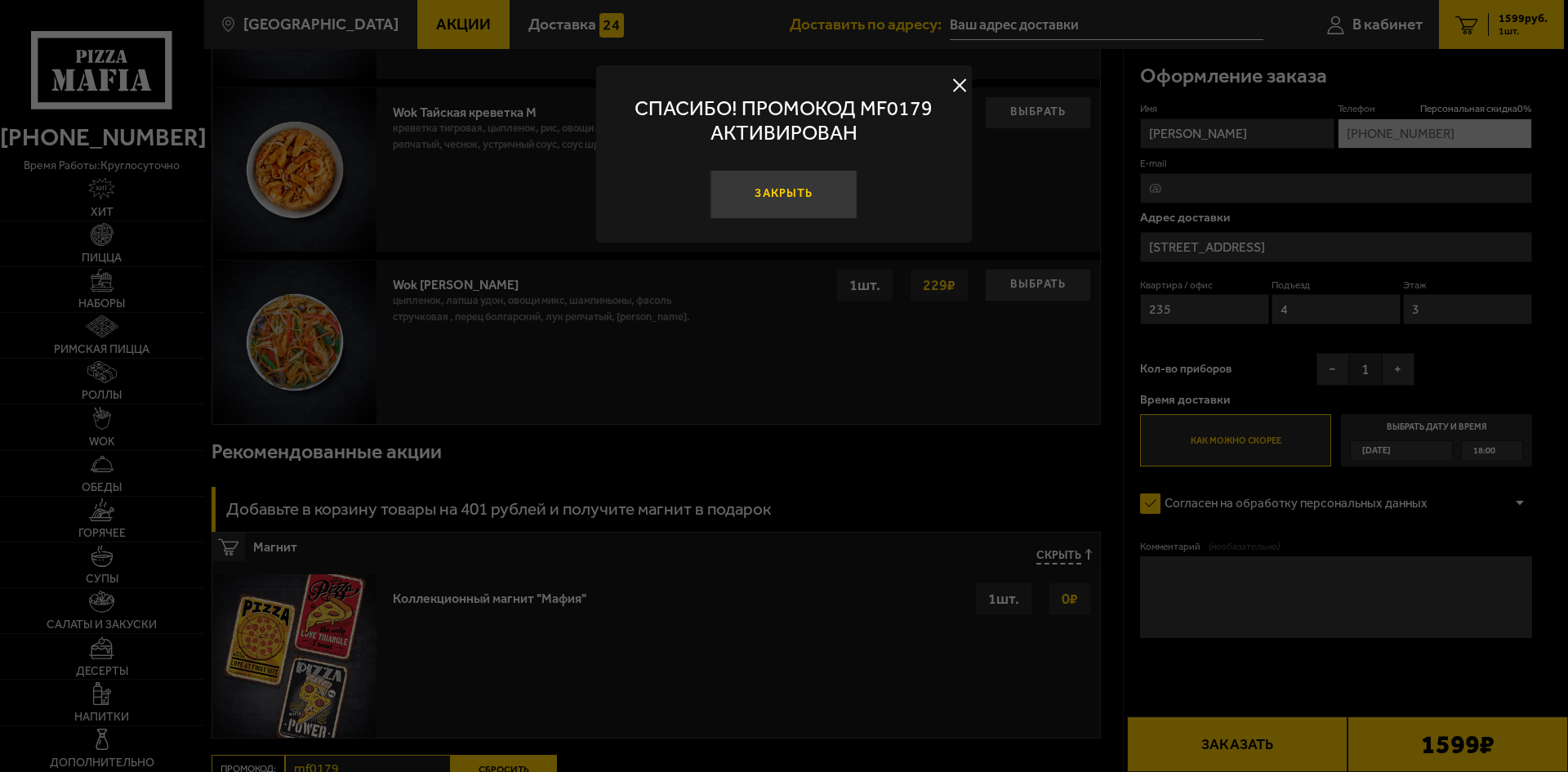
click at [816, 189] on button "Закрыть" at bounding box center [784, 194] width 147 height 49
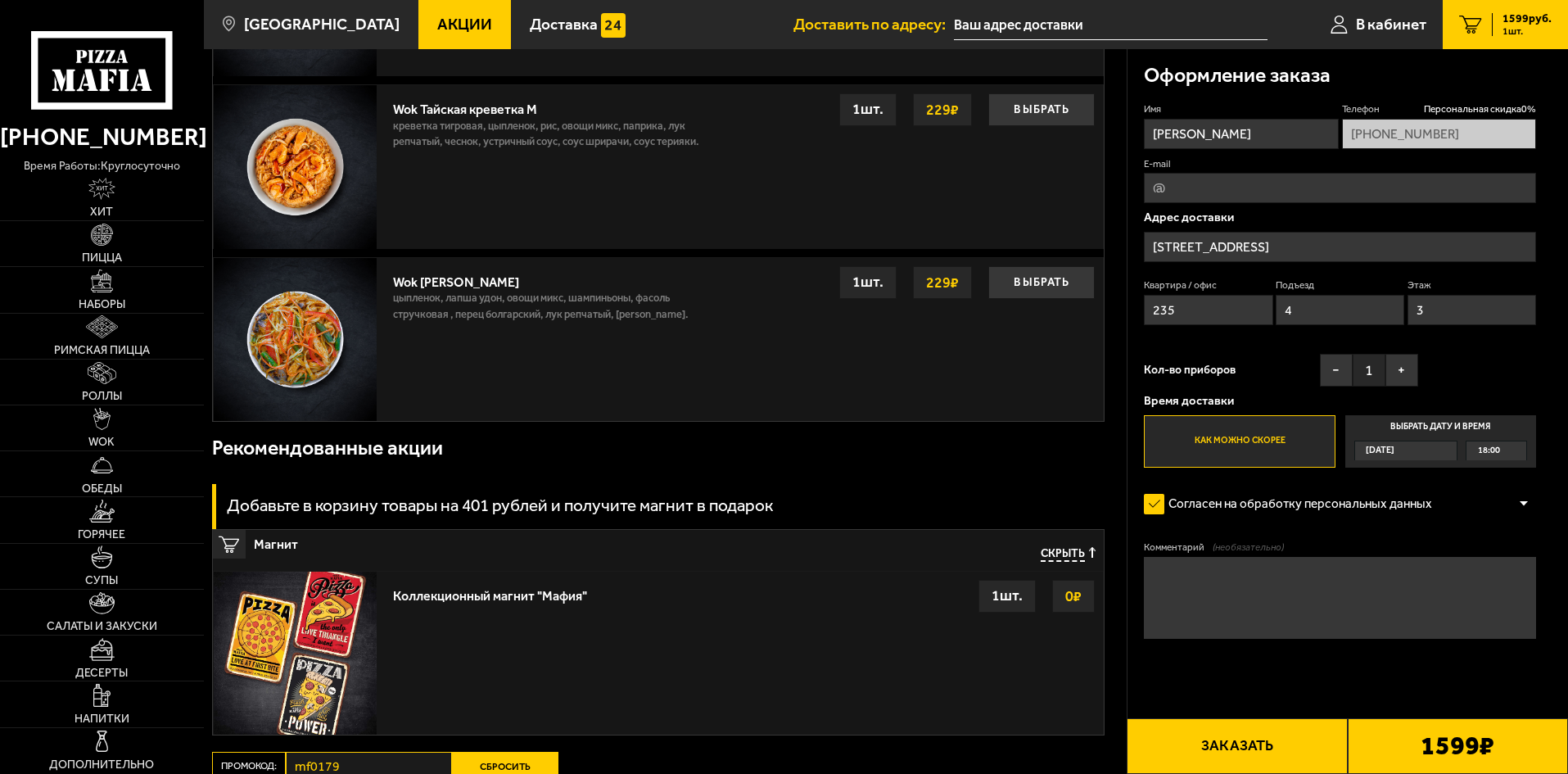
click at [1495, 451] on span "18:00" at bounding box center [1489, 450] width 22 height 18
click at [0, 0] on input "Выбрать дату и время Сегодня 18:00" at bounding box center [0, 0] width 0 height 0
click at [1499, 426] on label "Выбрать дату и время Сегодня 18:00" at bounding box center [1441, 441] width 190 height 52
click at [1484, 450] on span "18:00" at bounding box center [1489, 450] width 22 height 18
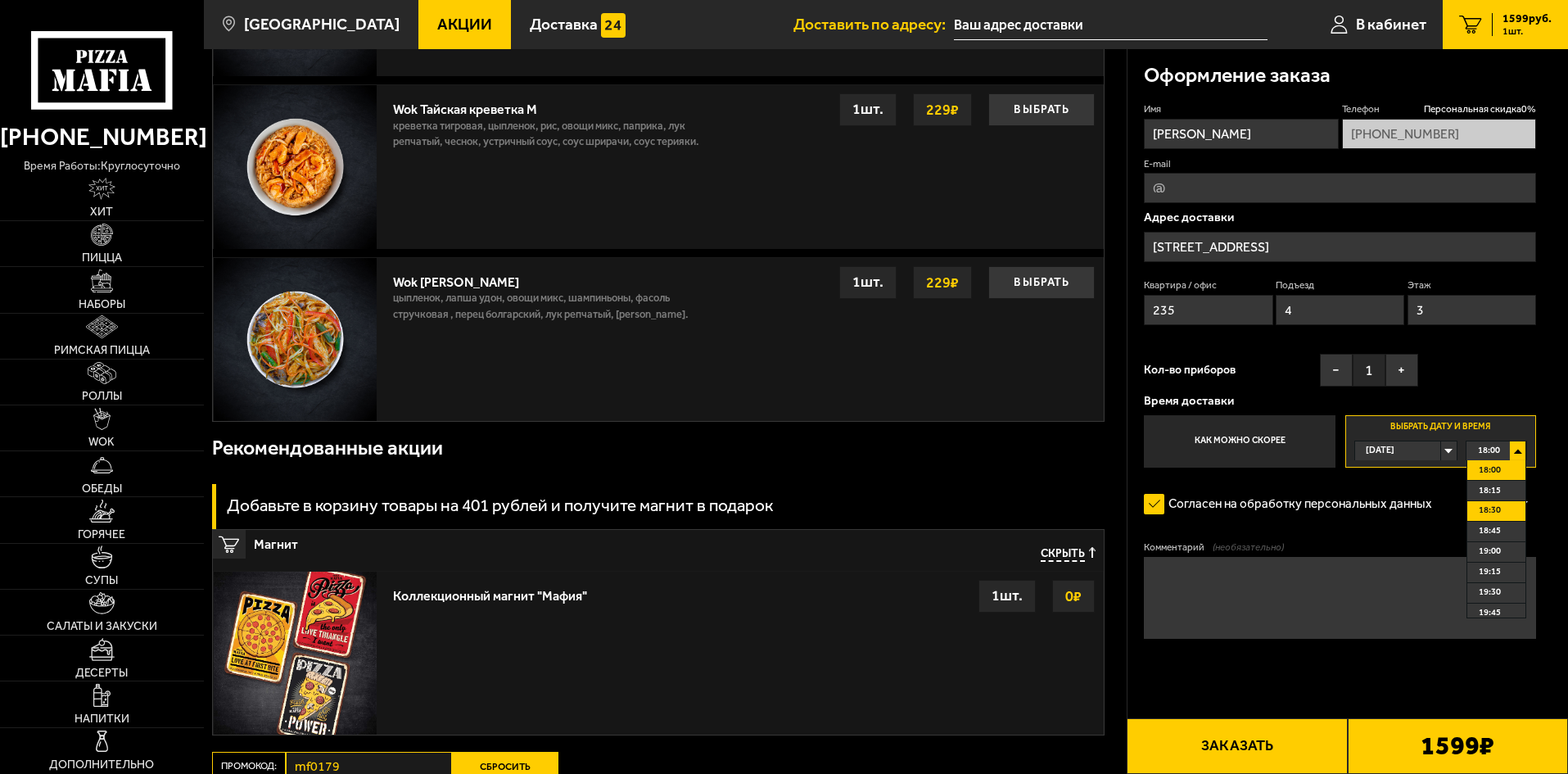
click at [1485, 506] on span "18:30" at bounding box center [1490, 510] width 22 height 18
click at [1491, 454] on span "18:30" at bounding box center [1489, 450] width 22 height 18
click at [1499, 528] on span "18:45" at bounding box center [1490, 530] width 22 height 18
click at [1307, 594] on textarea "Комментарий (необязательно)" at bounding box center [1341, 597] width 392 height 82
type textarea "Просьба набрать по приезду, выйду"
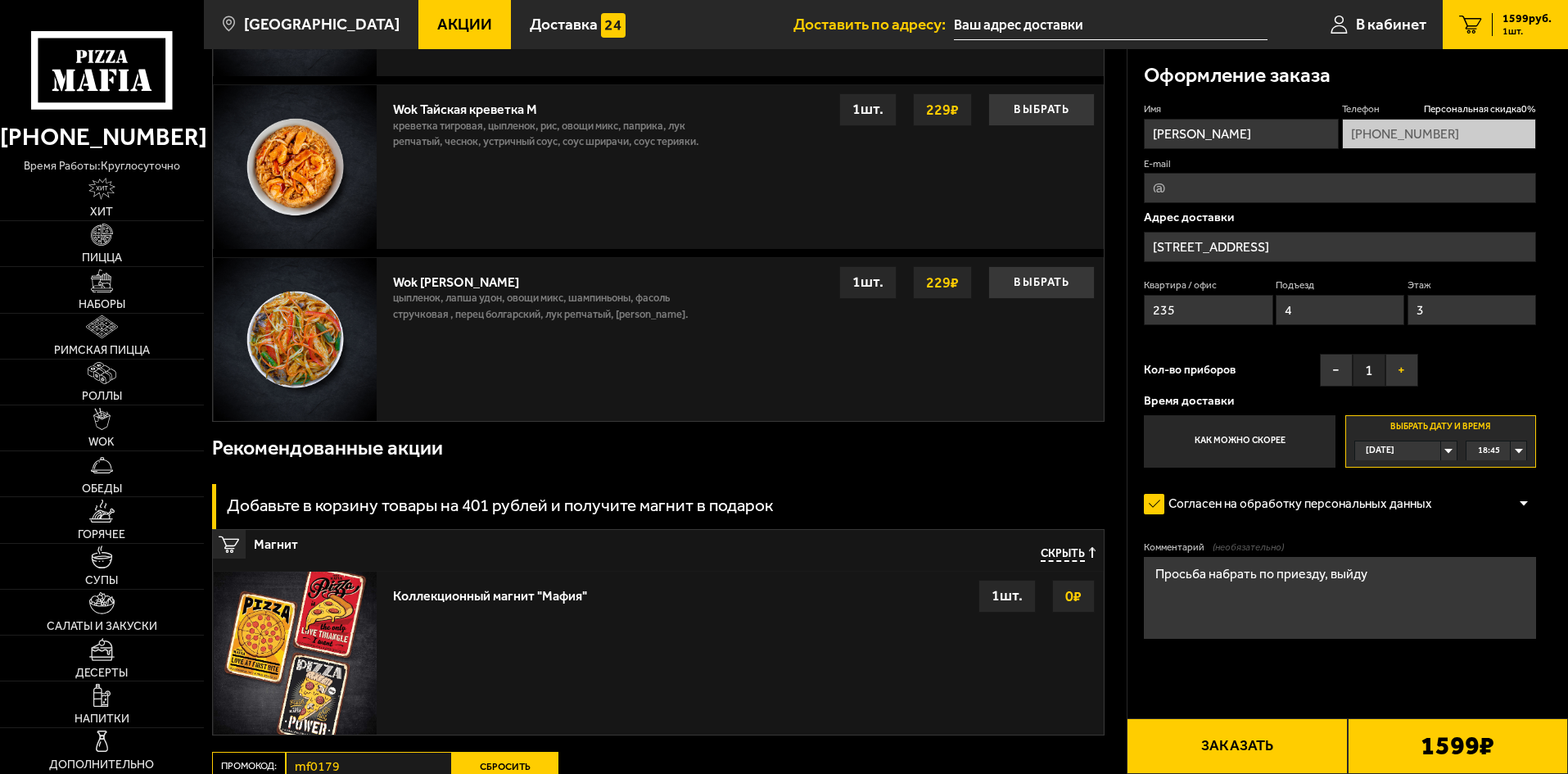
click at [1404, 368] on button "+" at bounding box center [1402, 370] width 33 height 33
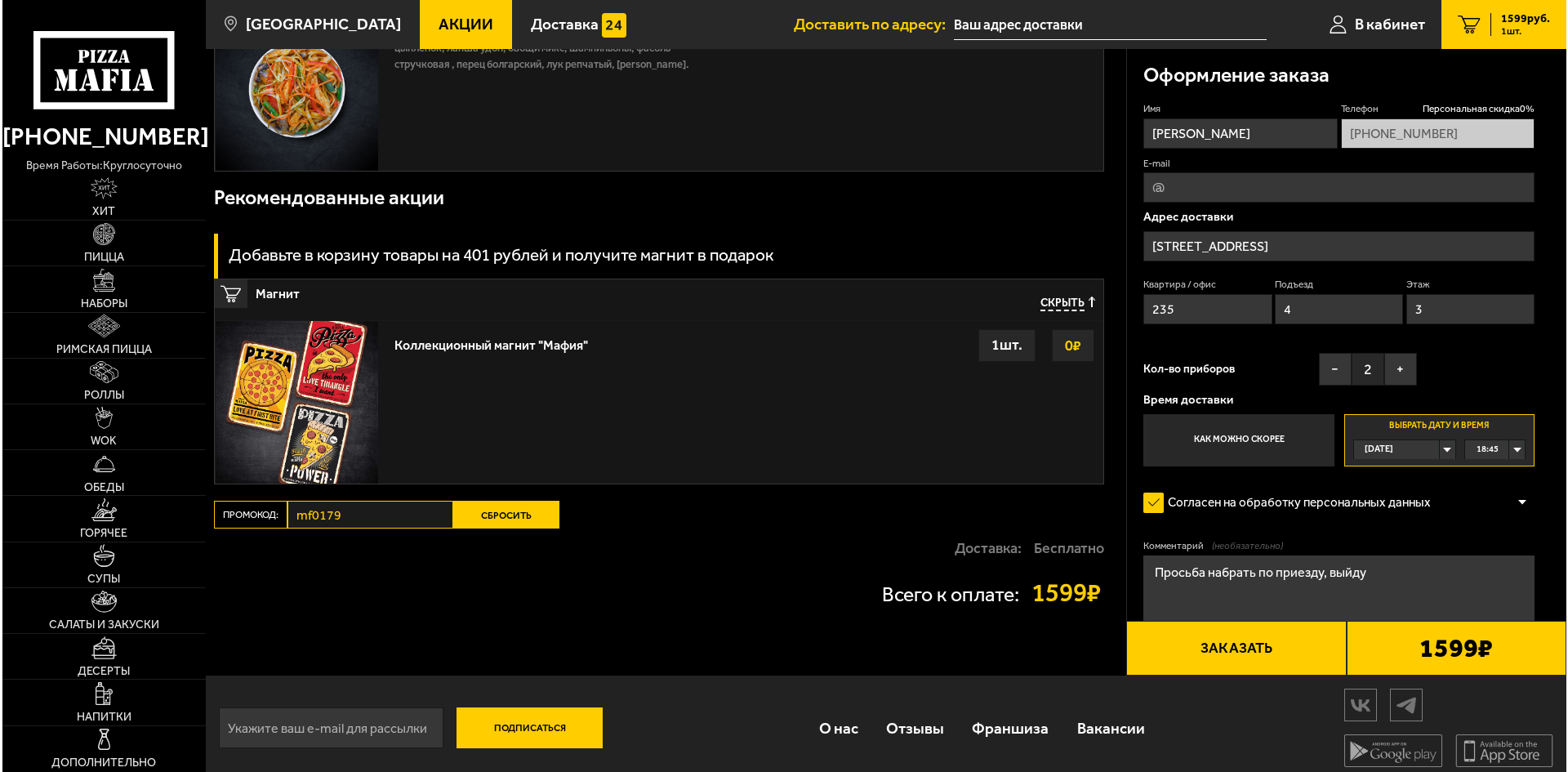
scroll to position [1474, 0]
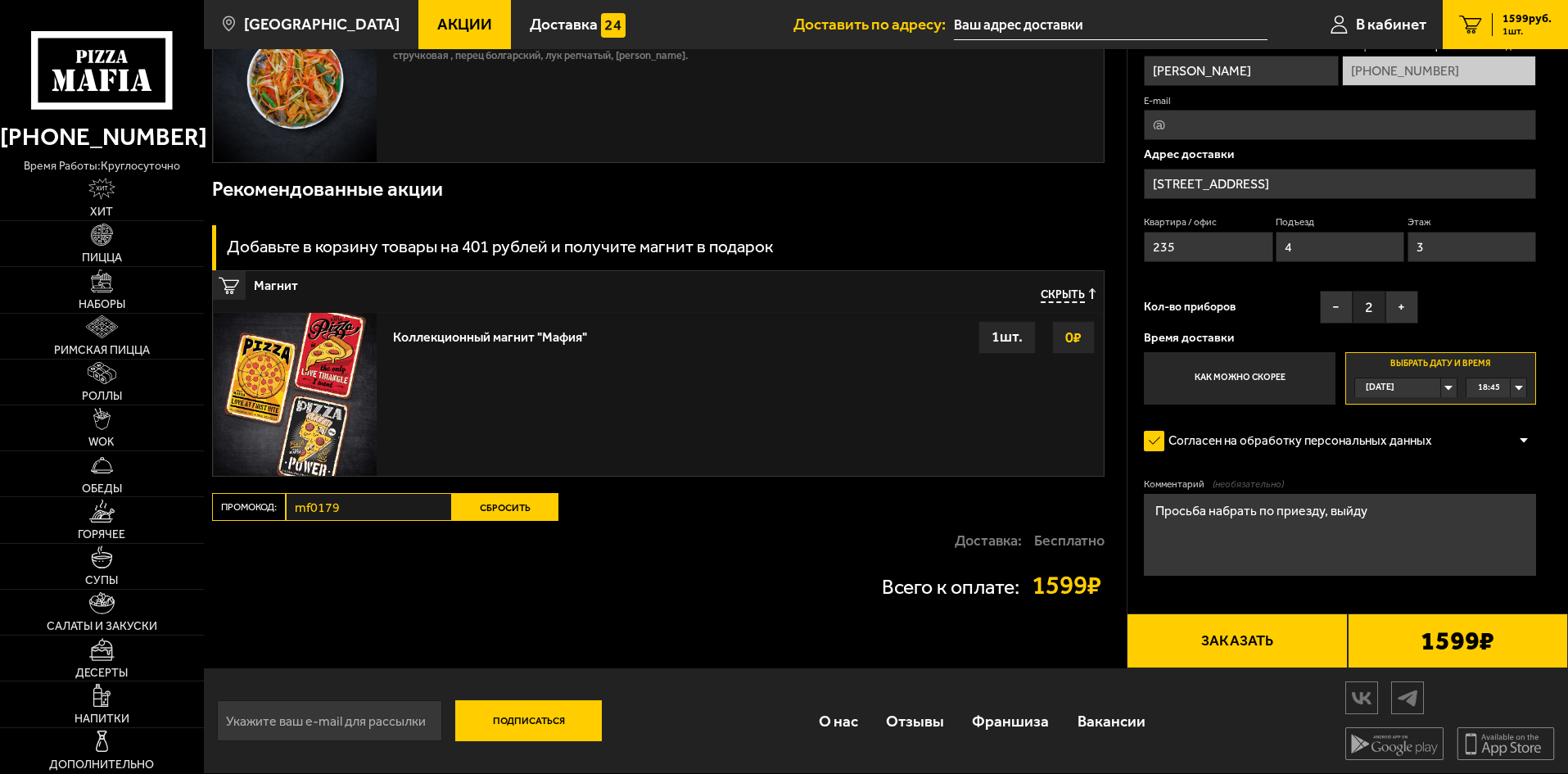
click at [1307, 651] on button "Заказать" at bounding box center [1237, 640] width 221 height 55
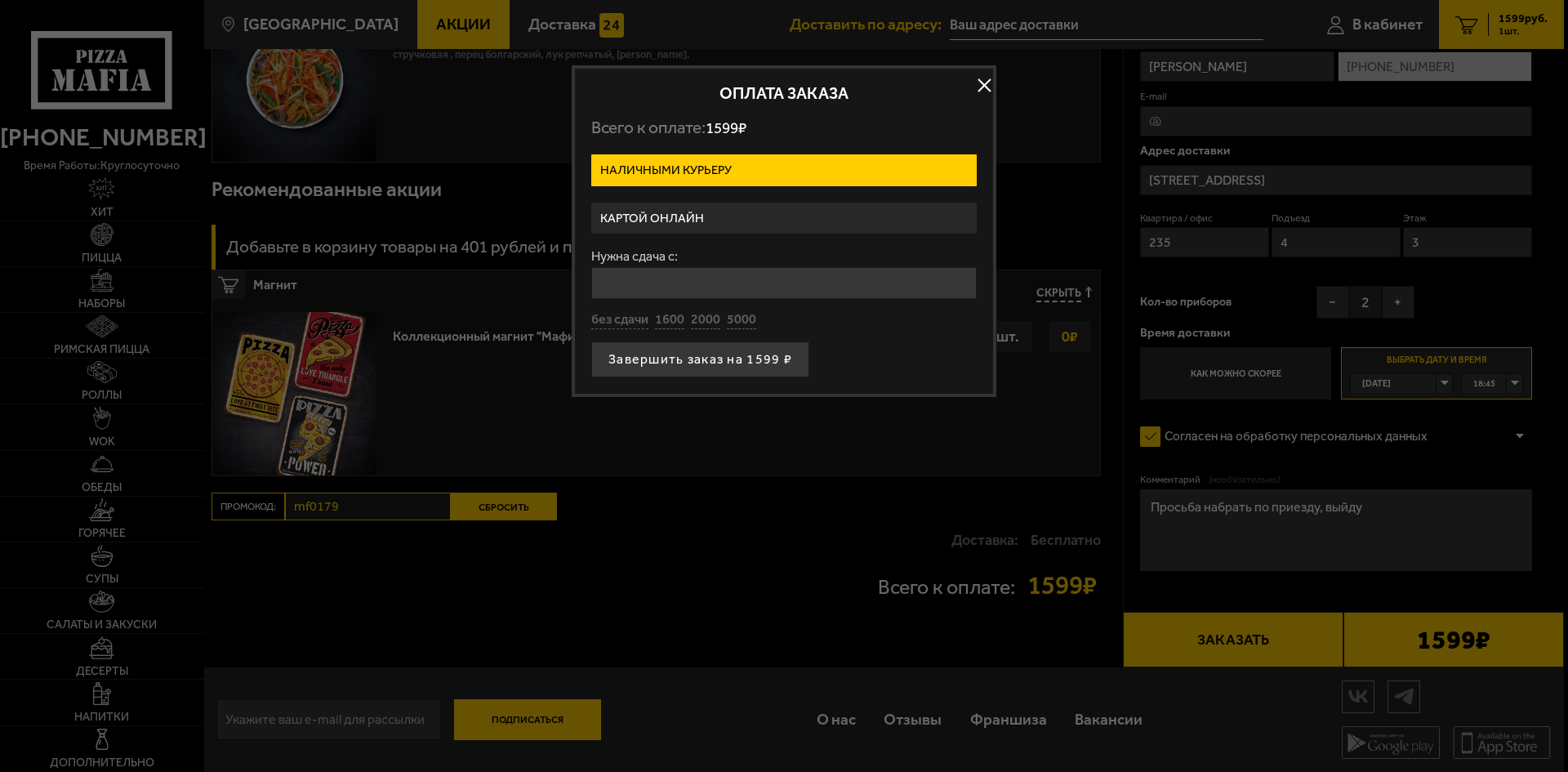
click at [757, 214] on label "Картой онлайн" at bounding box center [784, 218] width 385 height 32
click at [0, 0] on input "Картой онлайн" at bounding box center [0, 0] width 0 height 0
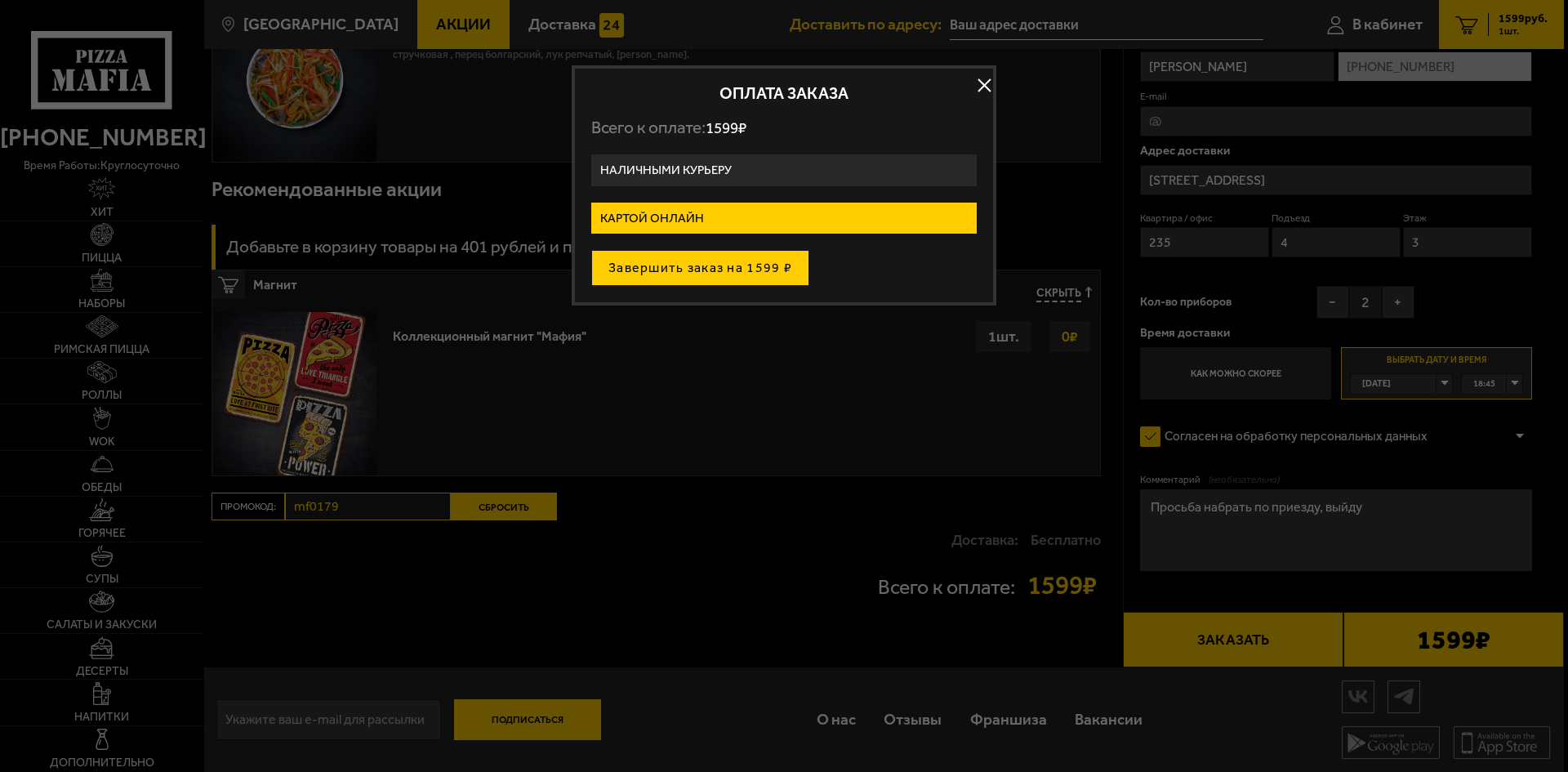
click at [740, 264] on button "Завершить заказ на 1599 ₽" at bounding box center [699, 267] width 218 height 36
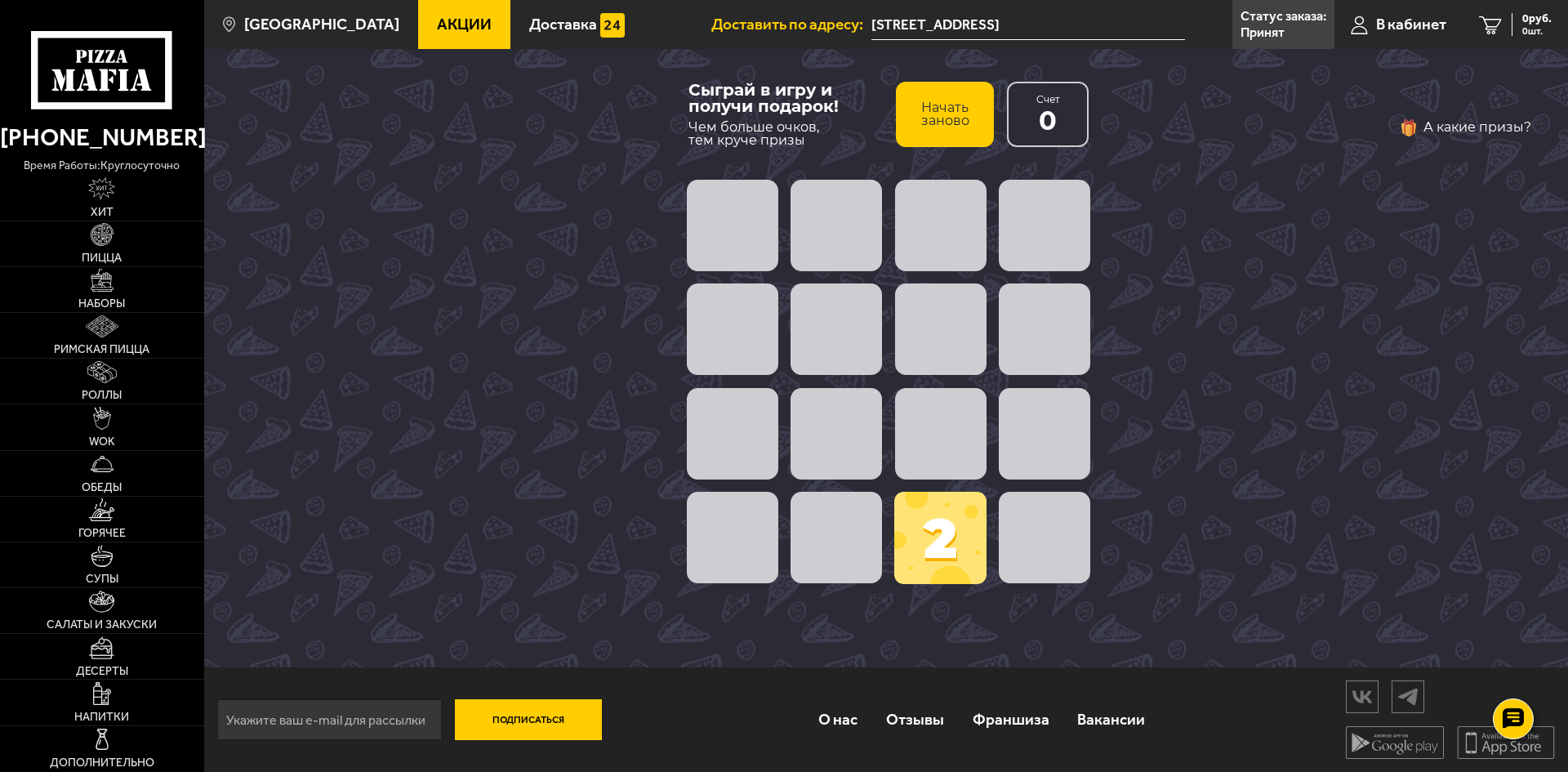
click at [936, 250] on span at bounding box center [940, 225] width 91 height 91
drag, startPoint x: 938, startPoint y: 533, endPoint x: 938, endPoint y: 435, distance: 98.0
click at [944, 475] on div "2" at bounding box center [888, 382] width 416 height 417
drag, startPoint x: 942, startPoint y: 534, endPoint x: 1046, endPoint y: 533, distance: 104.0
click at [1046, 533] on div "2" at bounding box center [888, 382] width 416 height 417
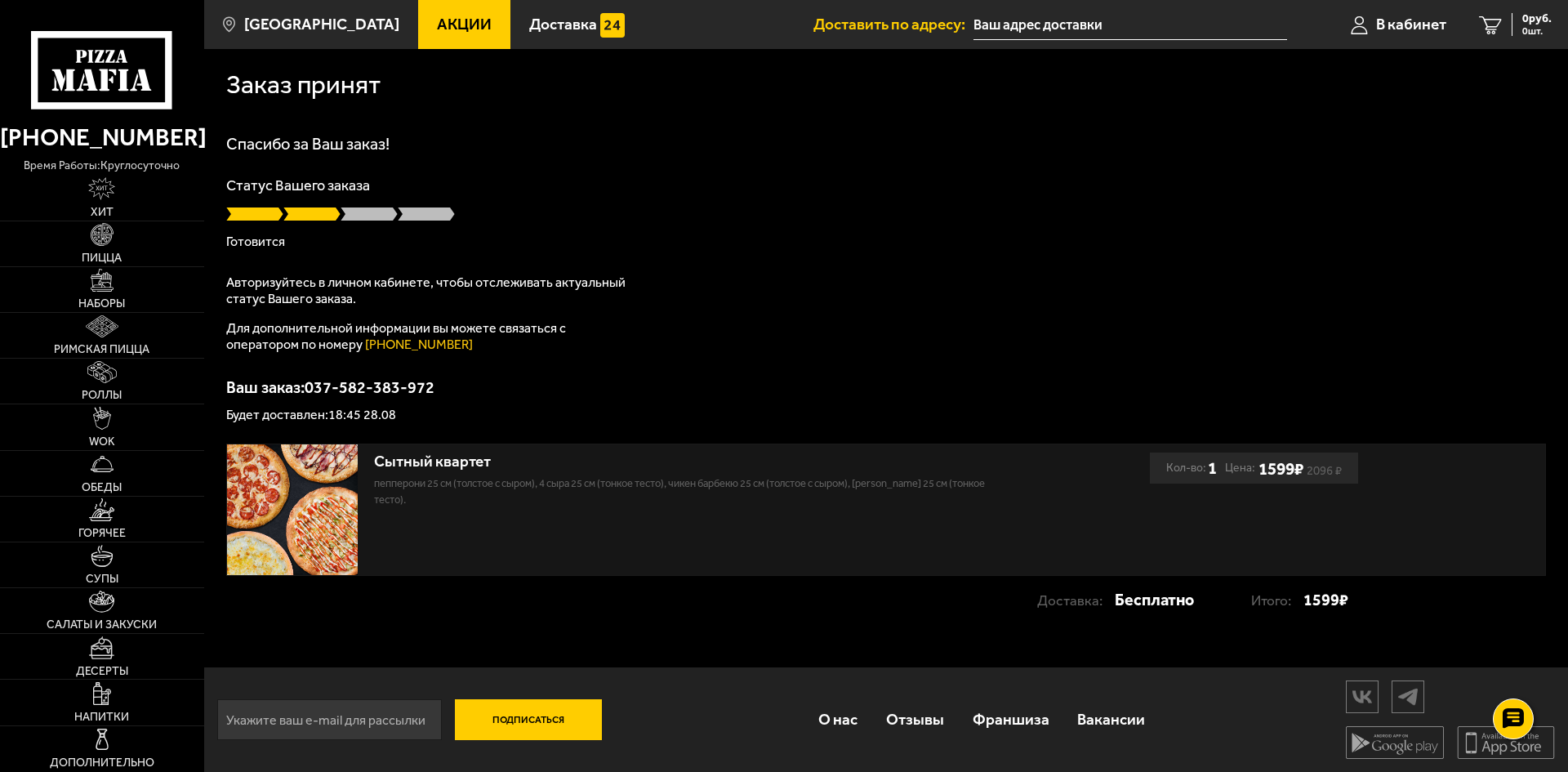
click at [1479, 463] on div "Сытный квартет Пепперони 25 см (толстое с сыром), 4 сыра 25 см (тонкое тесто), …" at bounding box center [885, 510] width 1318 height 131
click at [1397, 29] on span "В кабинет" at bounding box center [1411, 24] width 71 height 15
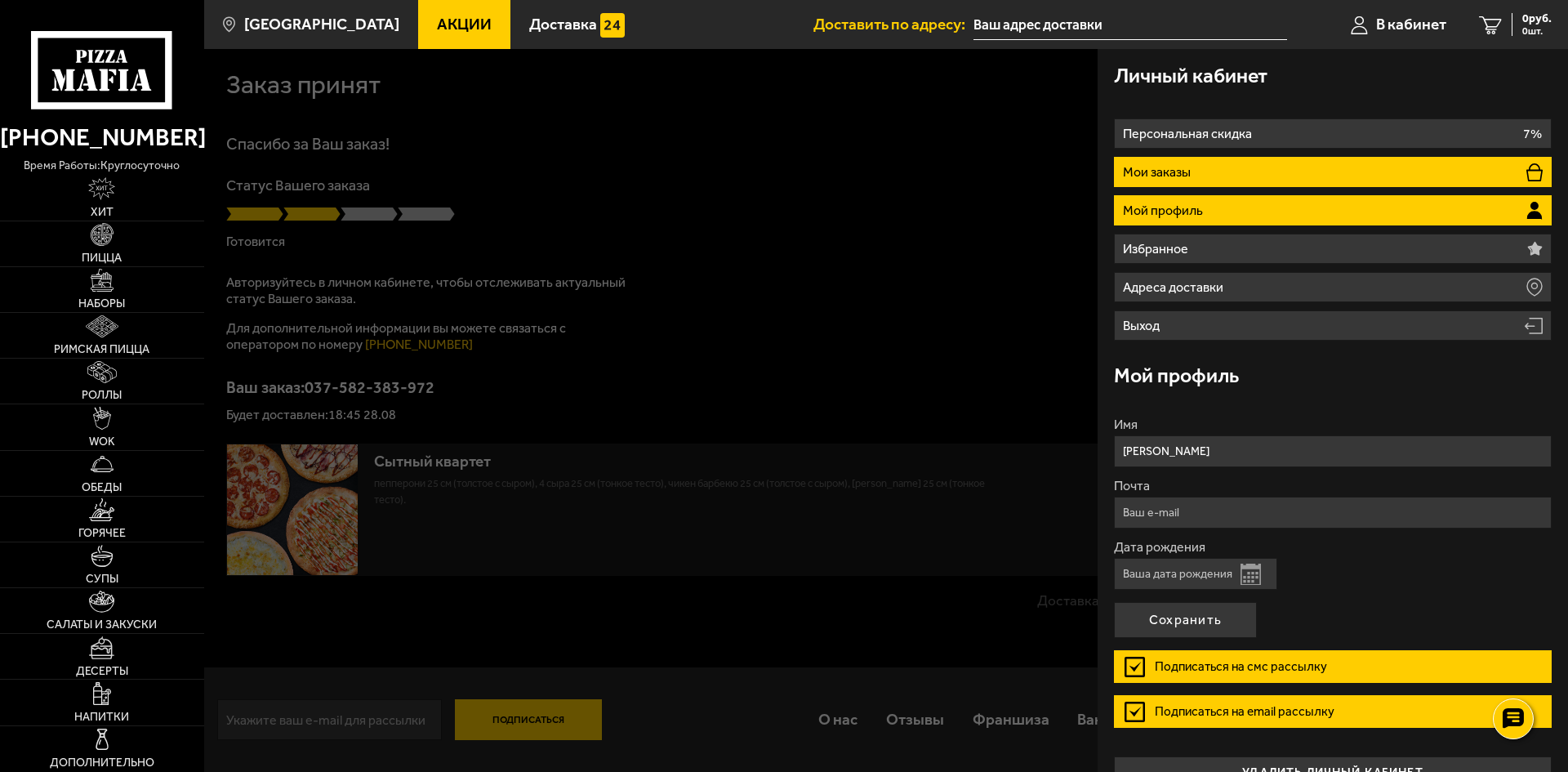
click at [1200, 167] on li "Мои заказы" at bounding box center [1333, 171] width 438 height 30
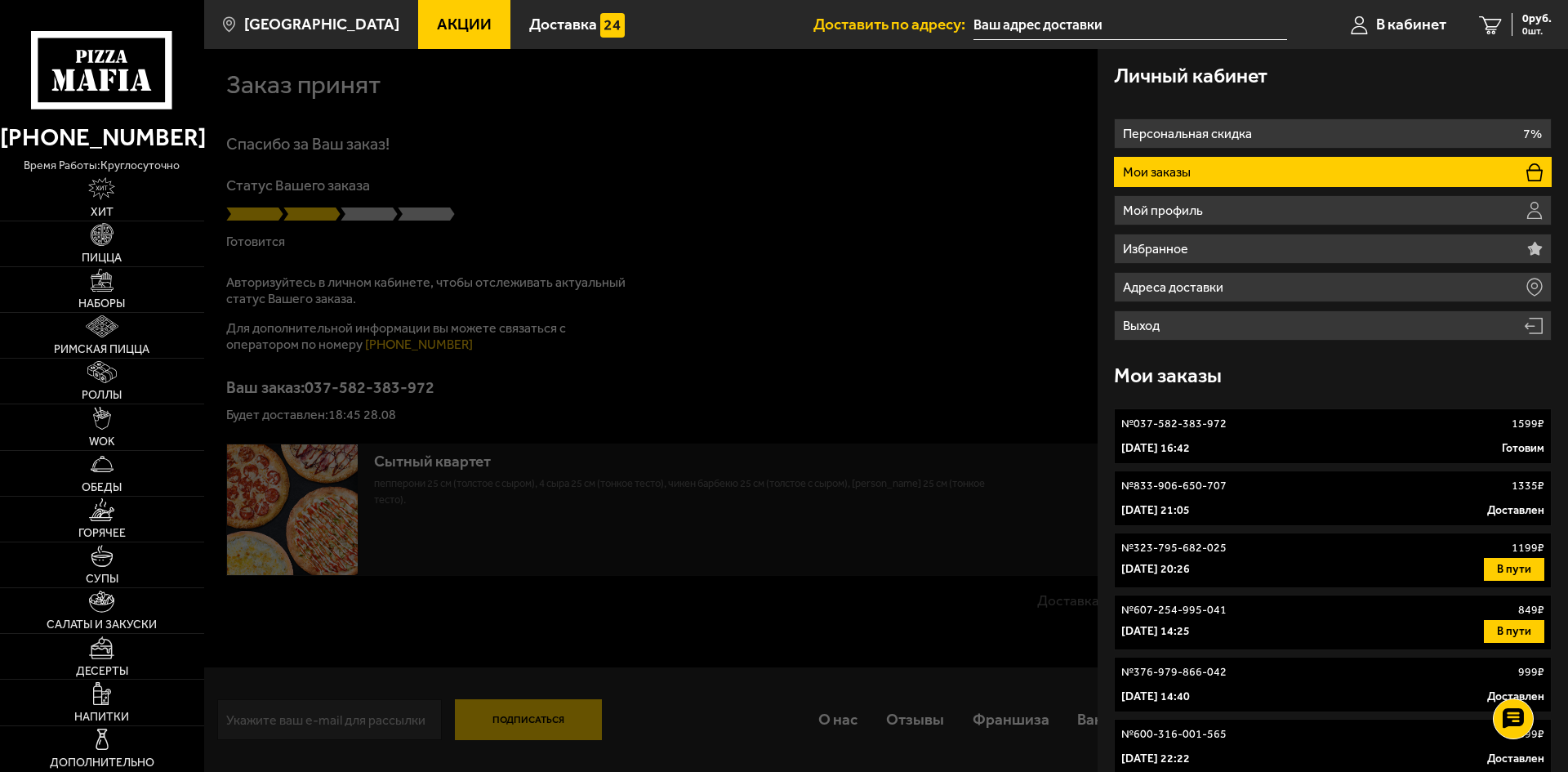
click at [1293, 426] on div "№ 037-582-383-972 1599 ₽" at bounding box center [1332, 423] width 423 height 16
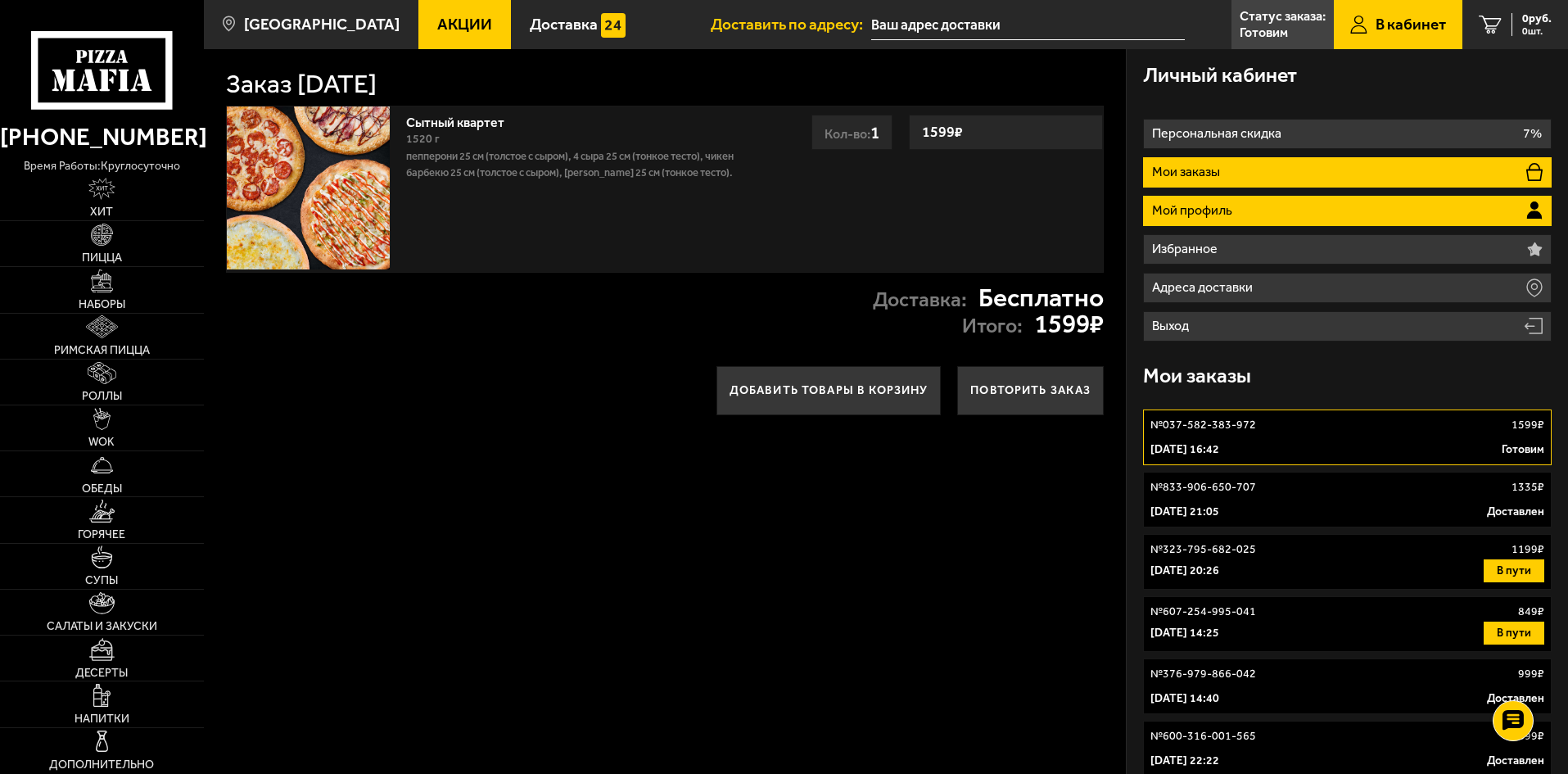
click at [1237, 218] on li "Мой профиль" at bounding box center [1347, 210] width 409 height 30
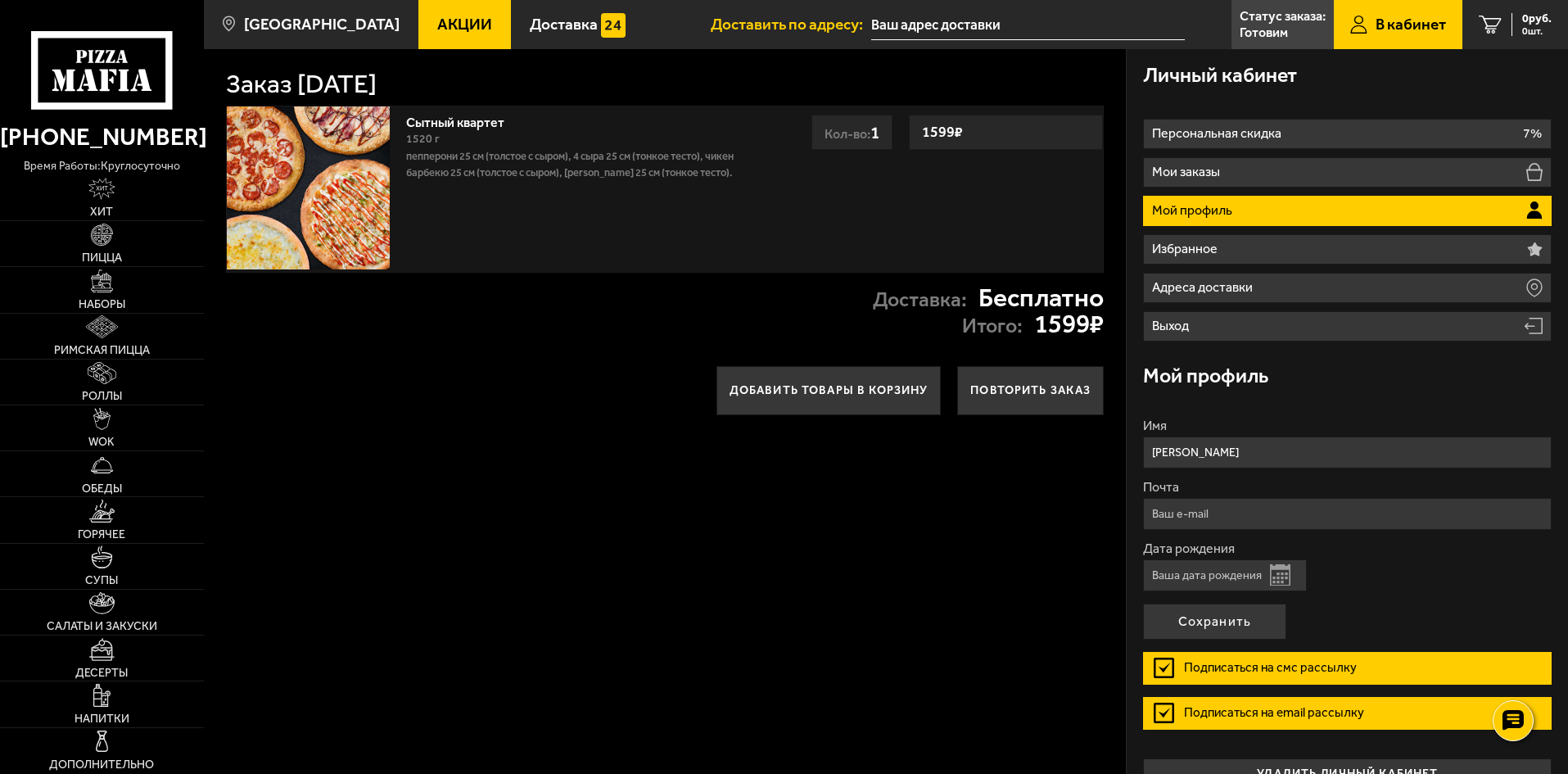
click at [1231, 190] on ul "Персональная скидка 7% Мои заказы Мой профиль Избранное Адреса доставки Выход" at bounding box center [1347, 229] width 409 height 222
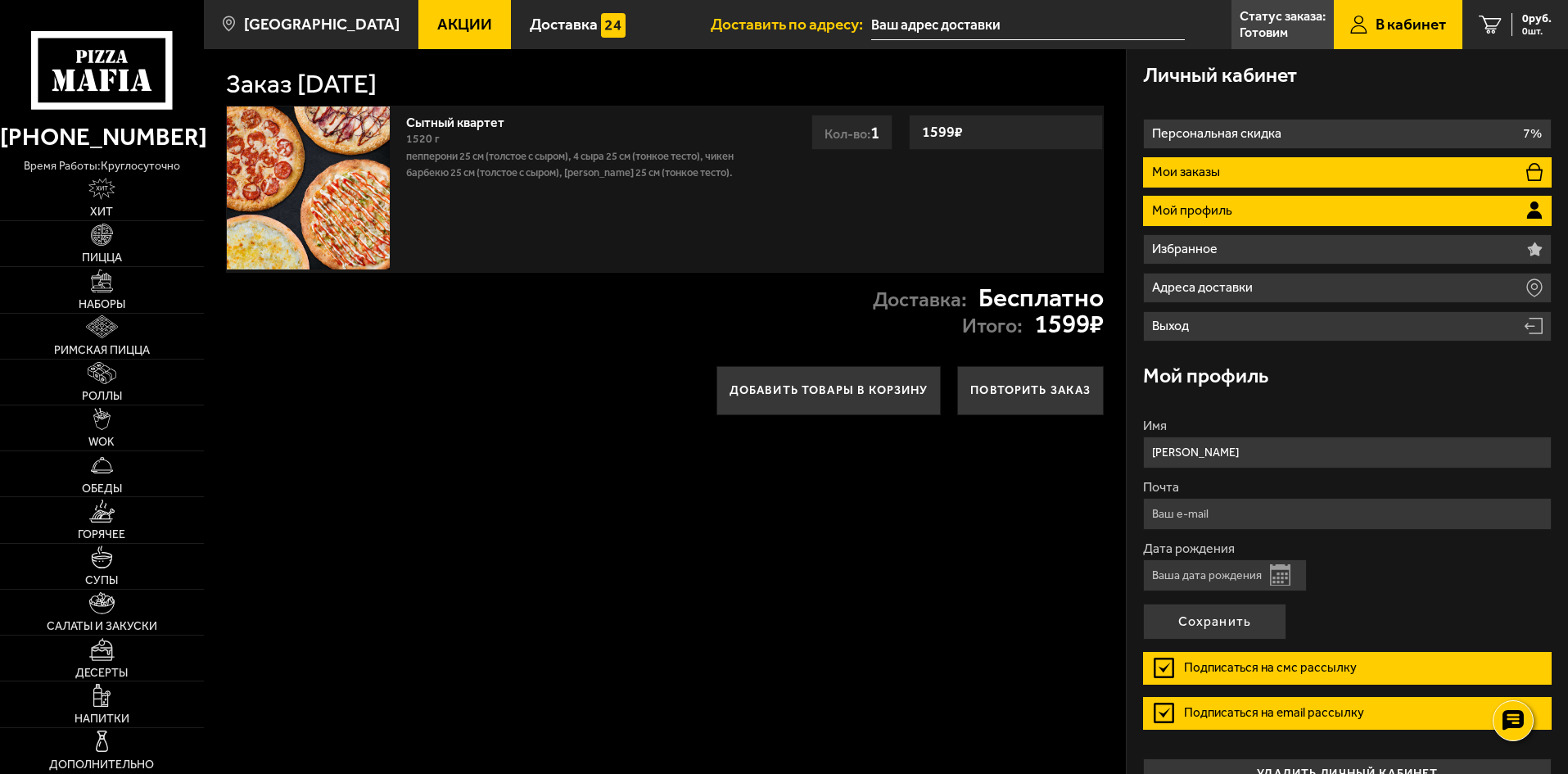
click at [1229, 180] on li "Мои заказы" at bounding box center [1347, 172] width 409 height 30
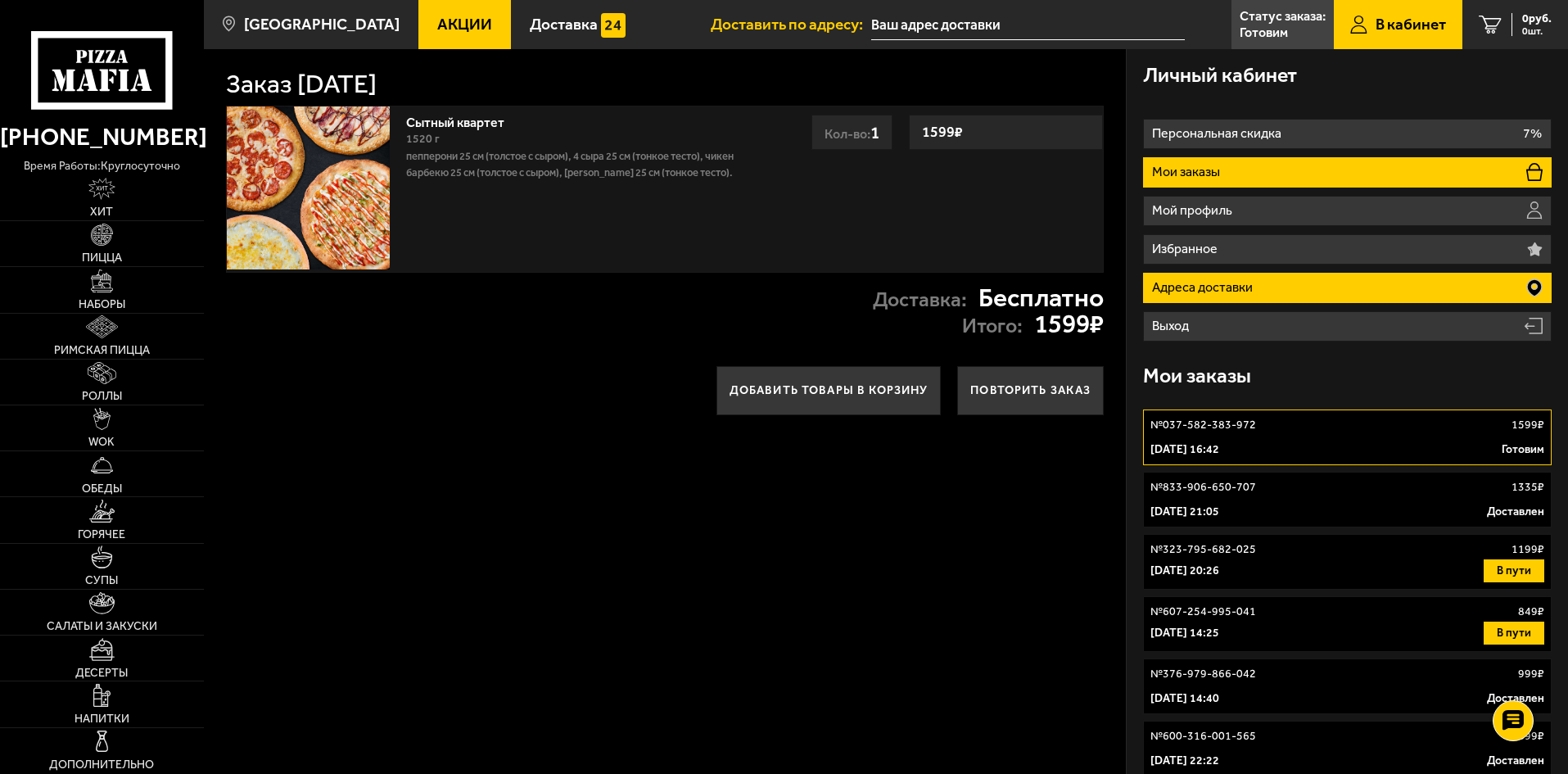
click at [1215, 282] on p "Адреса доставки" at bounding box center [1205, 286] width 105 height 13
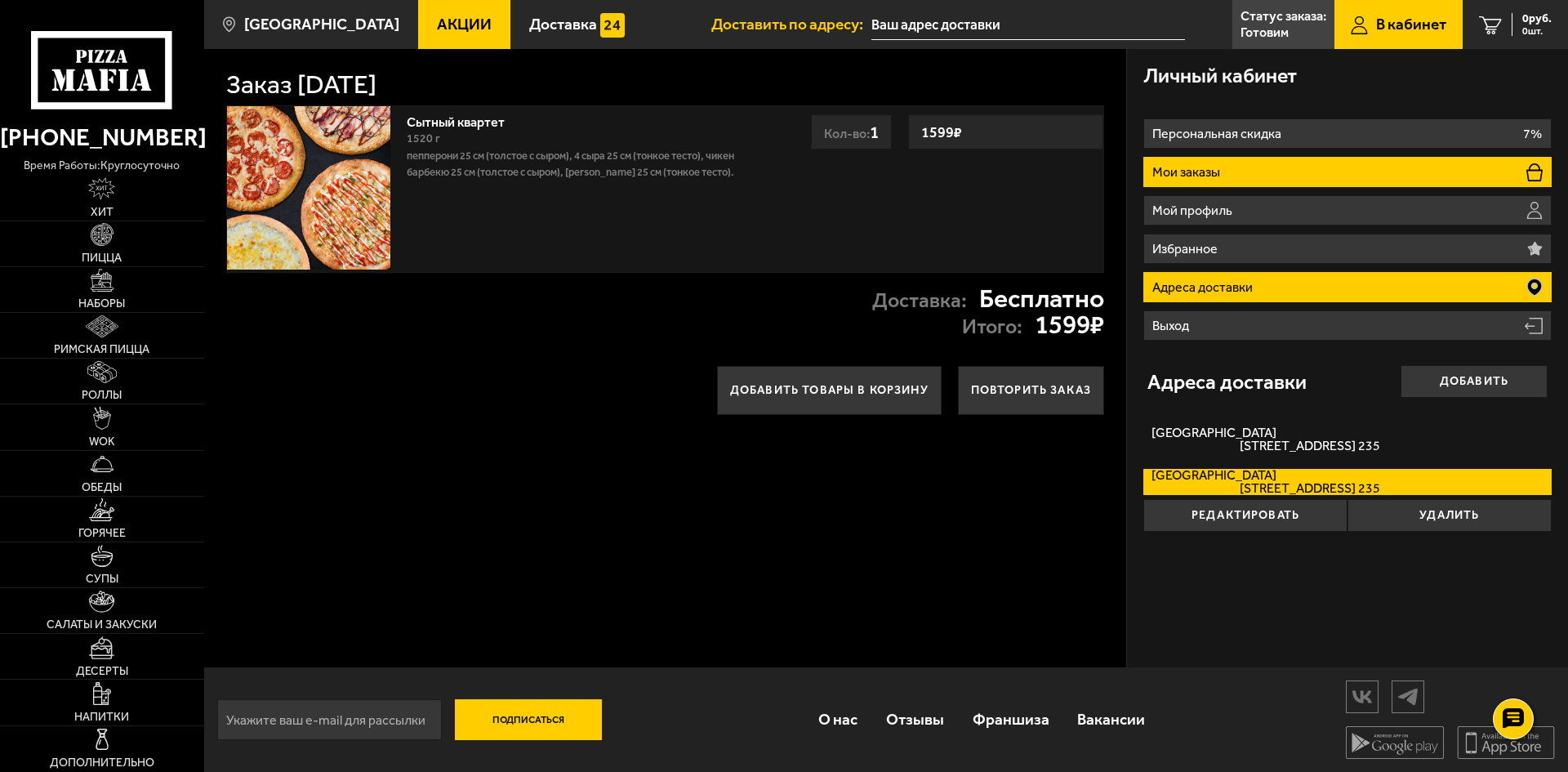
click at [1180, 185] on li "Мои заказы" at bounding box center [1347, 171] width 409 height 30
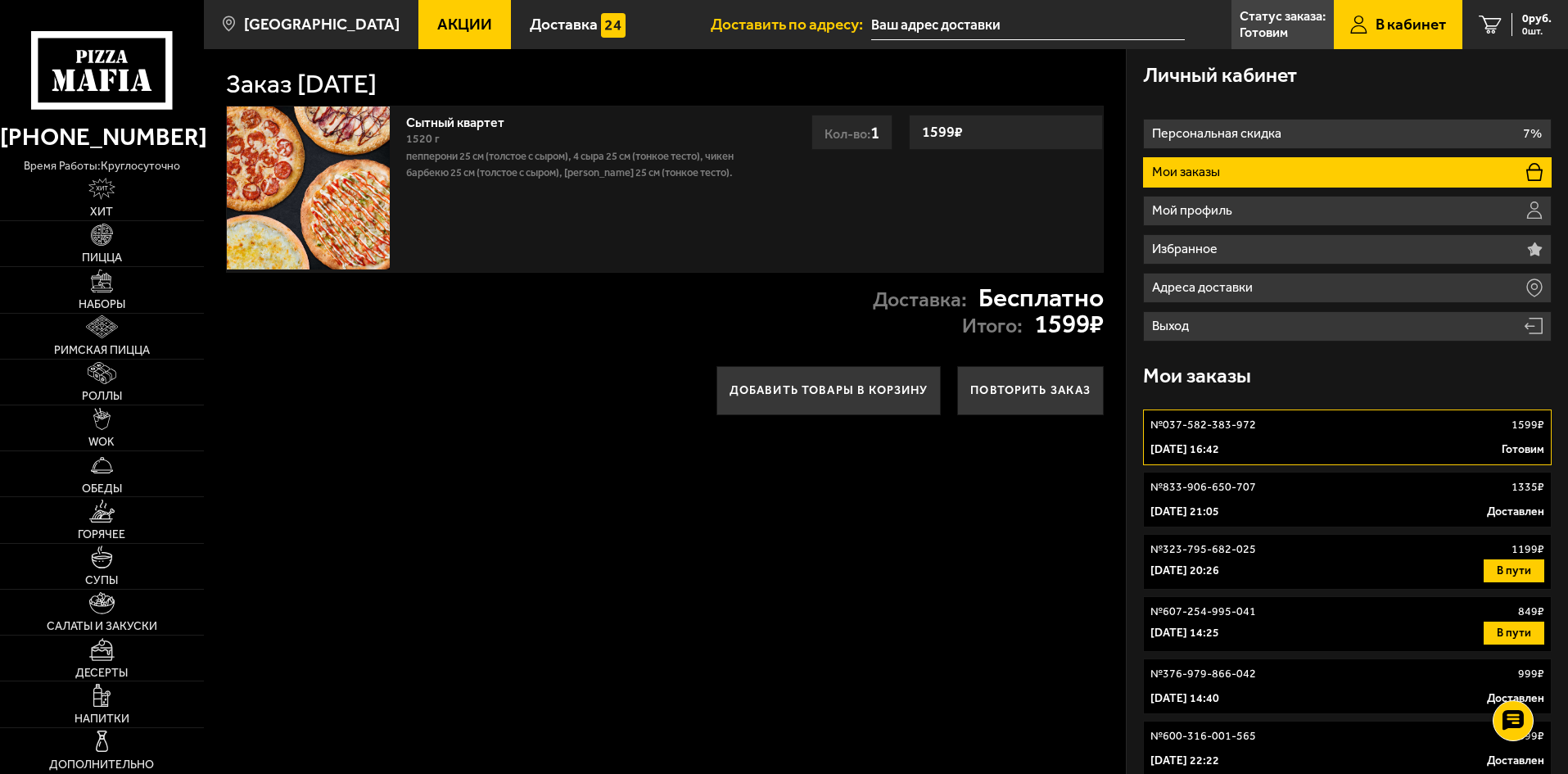
click at [1238, 432] on p "№ 037-582-383-972" at bounding box center [1203, 424] width 106 height 17
click at [755, 321] on div "Доставка: Бесплатно Итого: 1599 ₽" at bounding box center [665, 311] width 922 height 77
click at [1337, 450] on div "[DATE] 16:42 Готовим" at bounding box center [1347, 449] width 394 height 17
